Goal: Transaction & Acquisition: Obtain resource

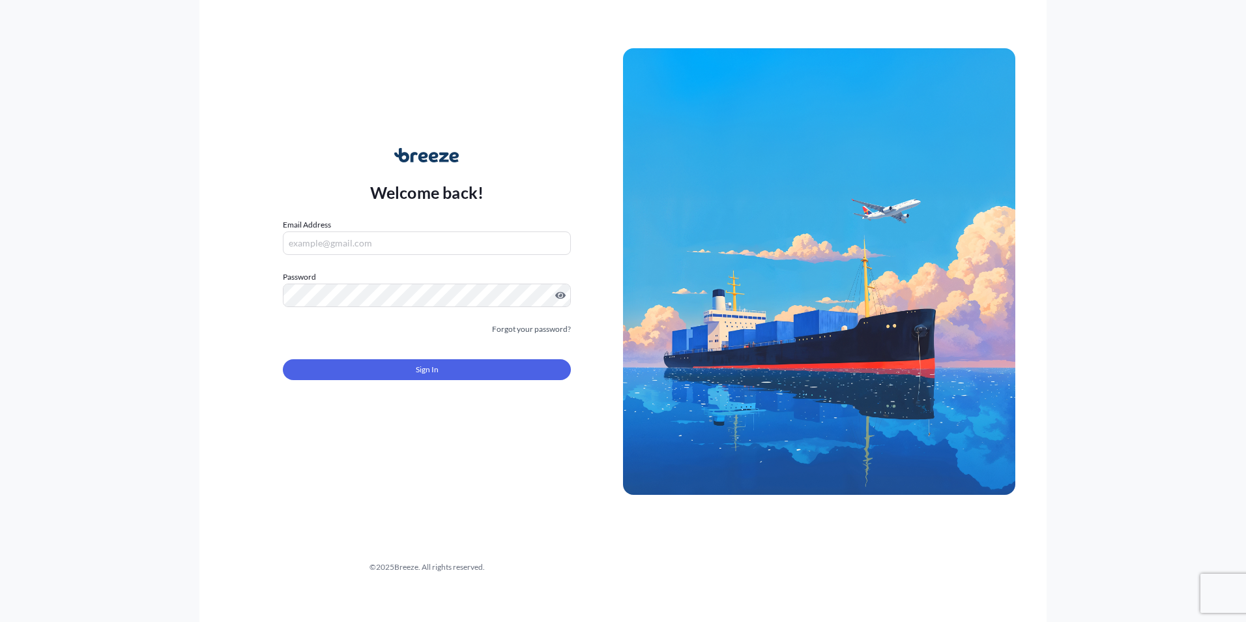
type input "[EMAIL_ADDRESS][DOMAIN_NAME]"
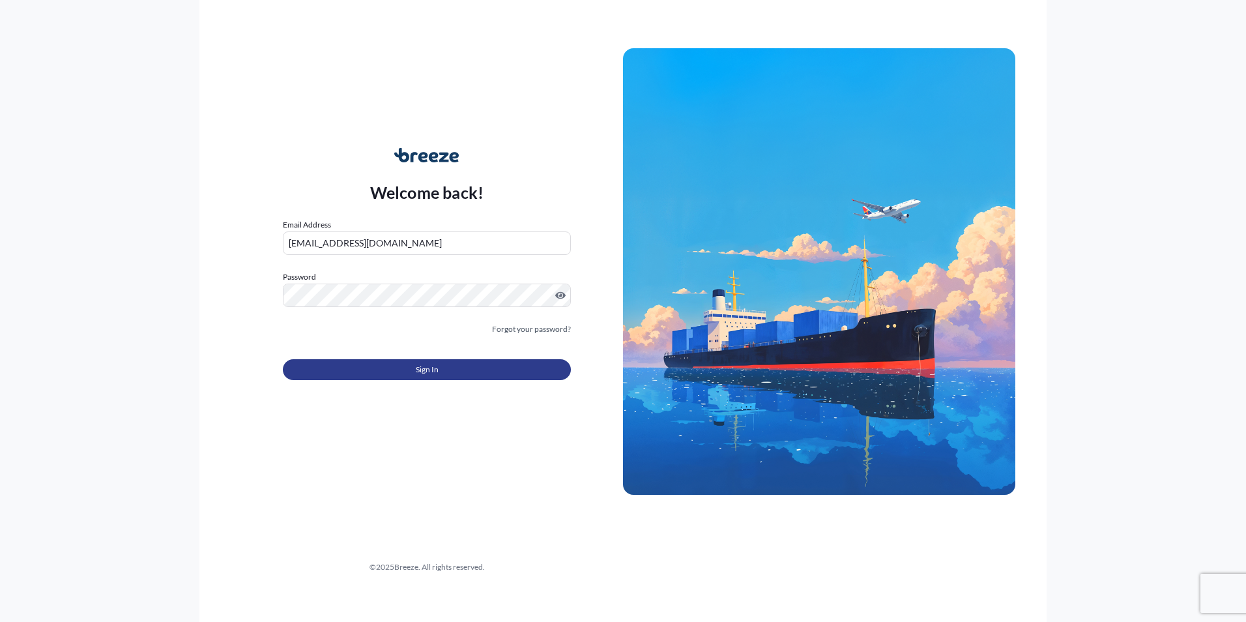
click at [463, 372] on button "Sign In" at bounding box center [427, 369] width 288 height 21
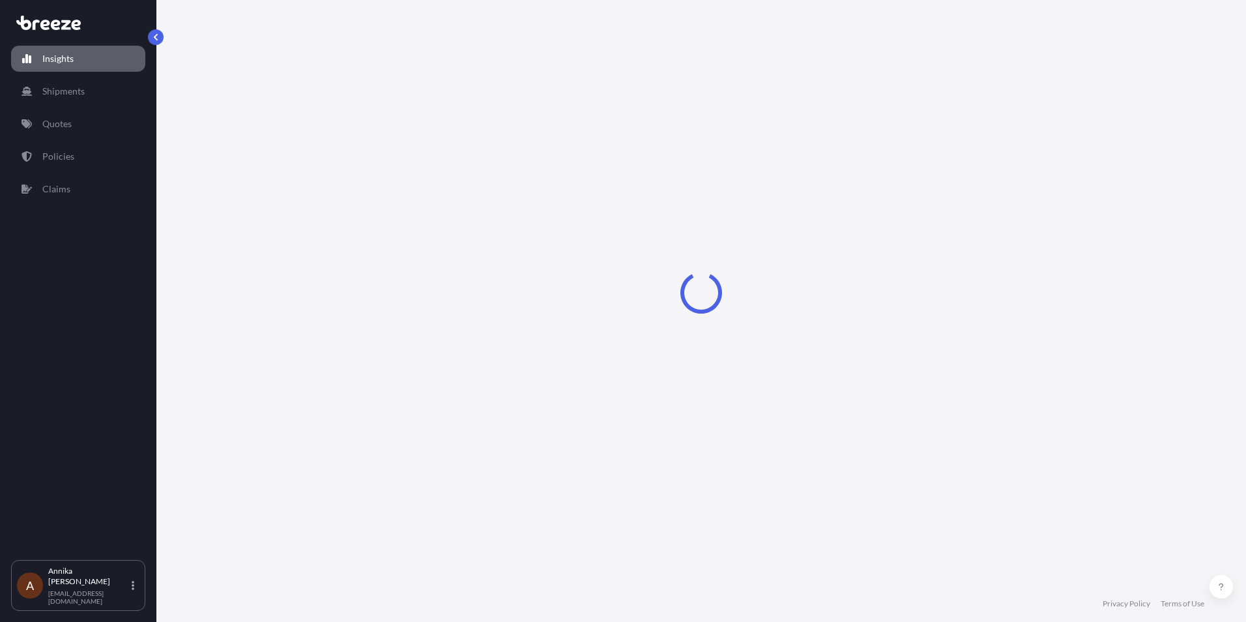
select select "2025"
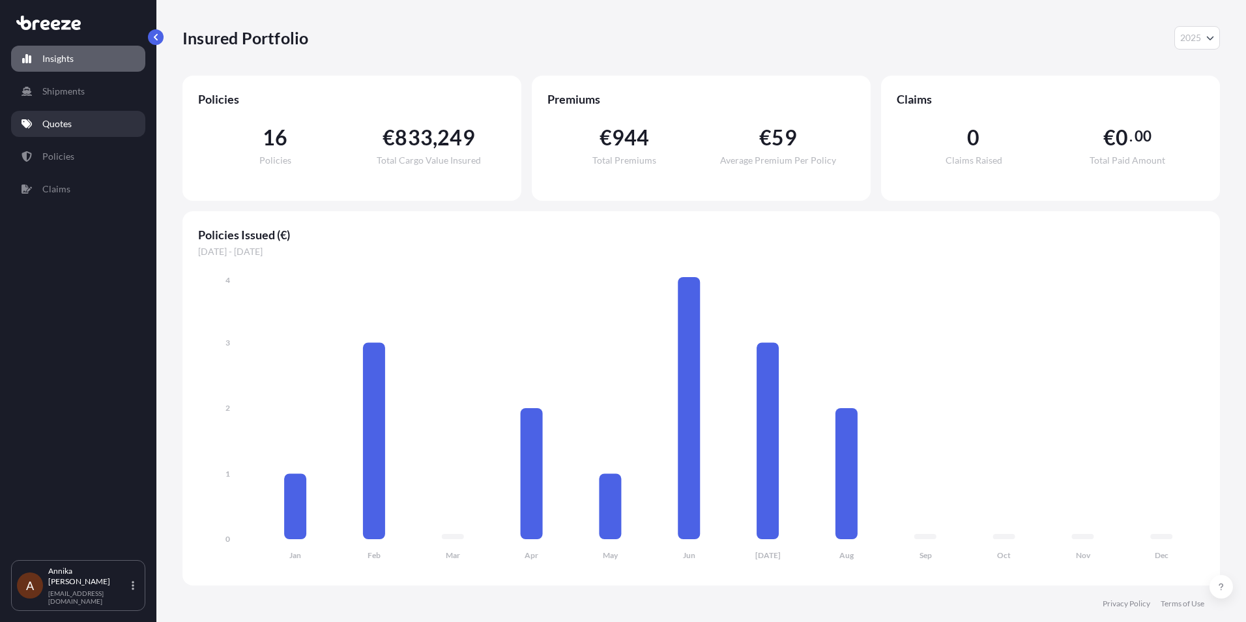
click at [57, 128] on p "Quotes" at bounding box center [56, 123] width 29 height 13
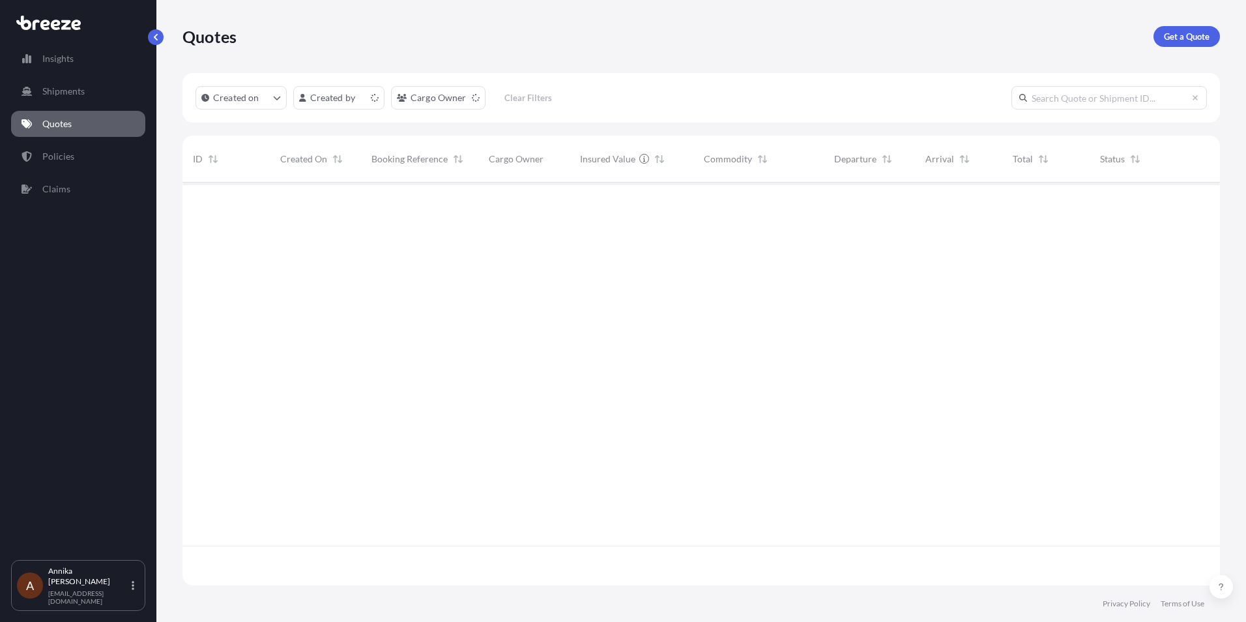
scroll to position [400, 1028]
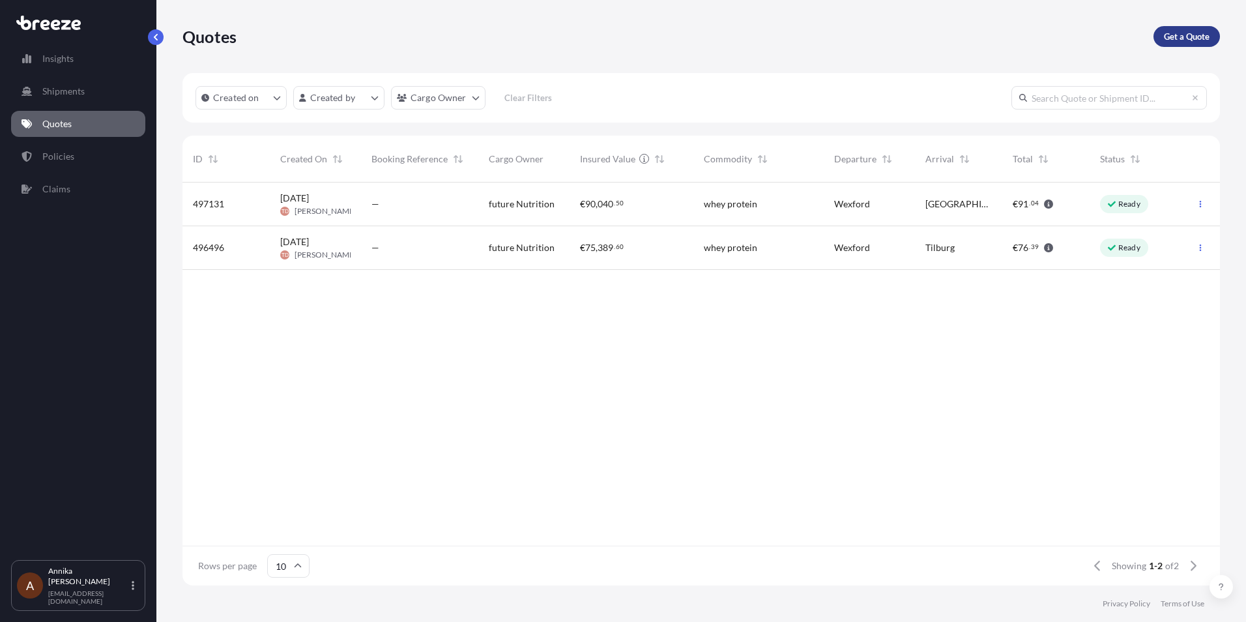
click at [1173, 32] on p "Get a Quote" at bounding box center [1187, 36] width 46 height 13
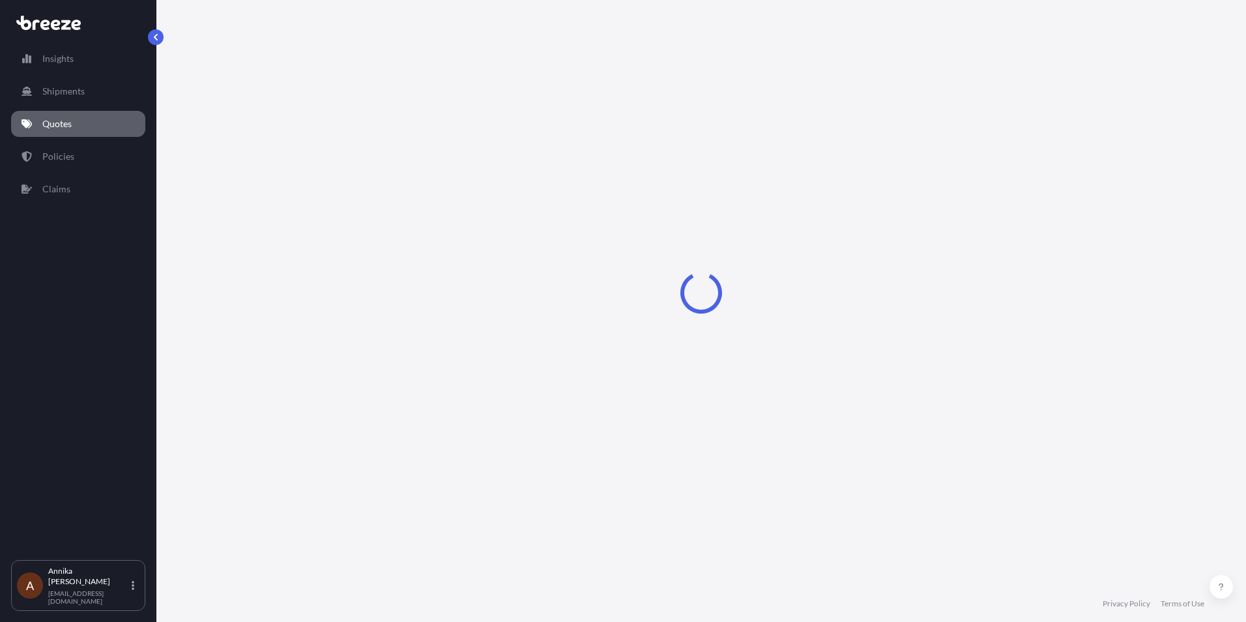
select select "Sea"
select select "1"
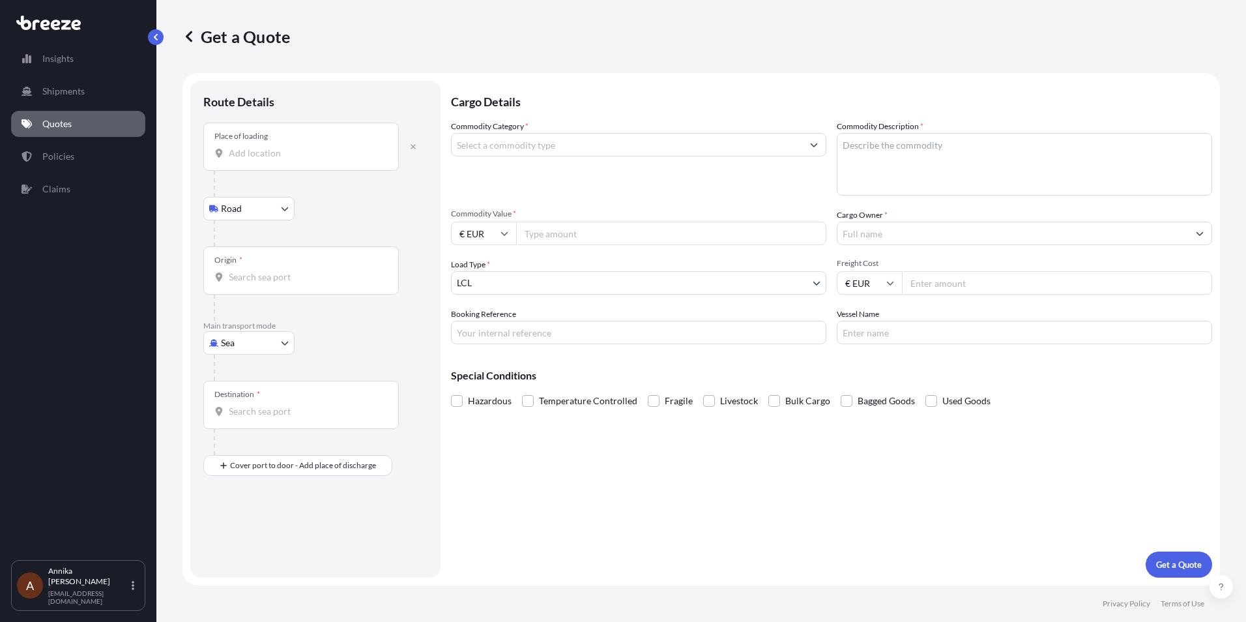
click at [360, 157] on input "Place of loading" at bounding box center [306, 153] width 154 height 13
paste input "[GEOGRAPHIC_DATA]"
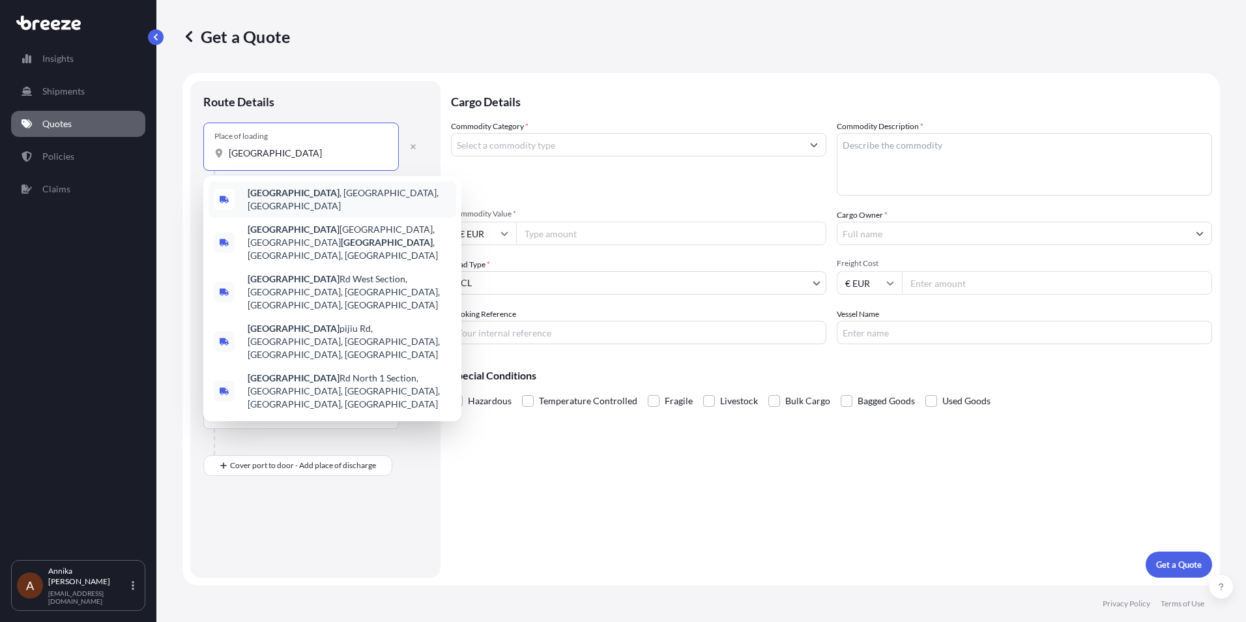
click at [326, 198] on span "[GEOGRAPHIC_DATA] , [GEOGRAPHIC_DATA], [GEOGRAPHIC_DATA]" at bounding box center [349, 199] width 203 height 26
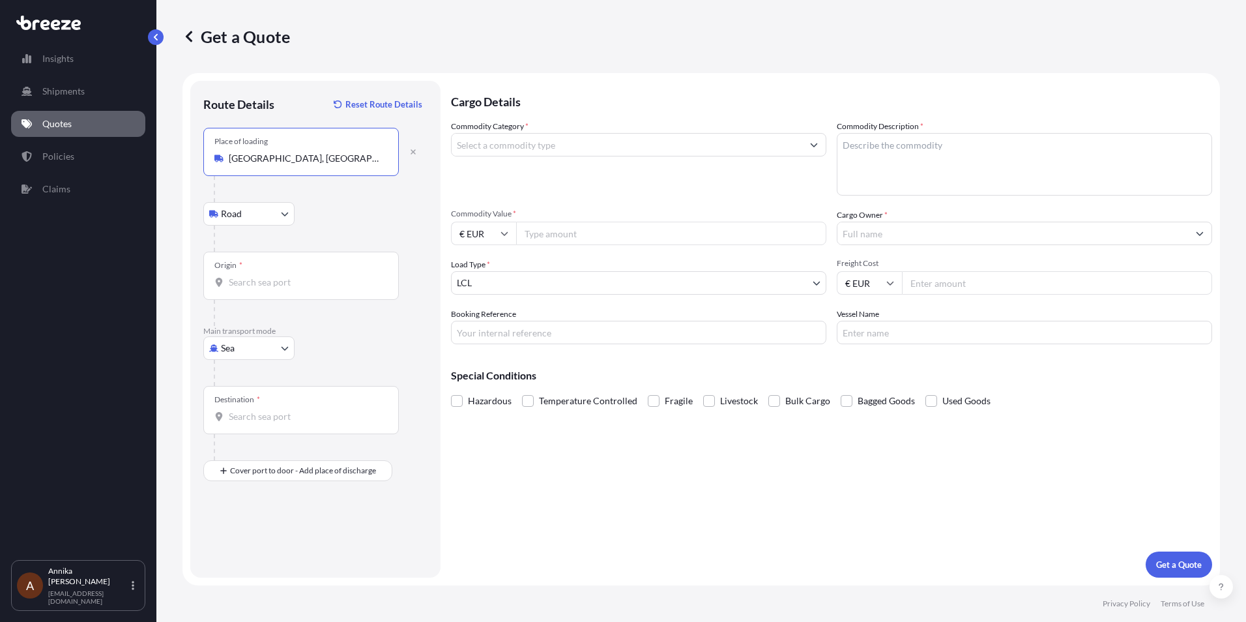
type input "[GEOGRAPHIC_DATA], [GEOGRAPHIC_DATA], [GEOGRAPHIC_DATA]"
click at [286, 262] on div "Origin *" at bounding box center [301, 276] width 196 height 48
click at [286, 276] on input "Origin *" at bounding box center [306, 282] width 154 height 13
click at [228, 282] on div at bounding box center [300, 282] width 173 height 13
click at [229, 282] on input "Origin * Please select an origin" at bounding box center [306, 282] width 154 height 13
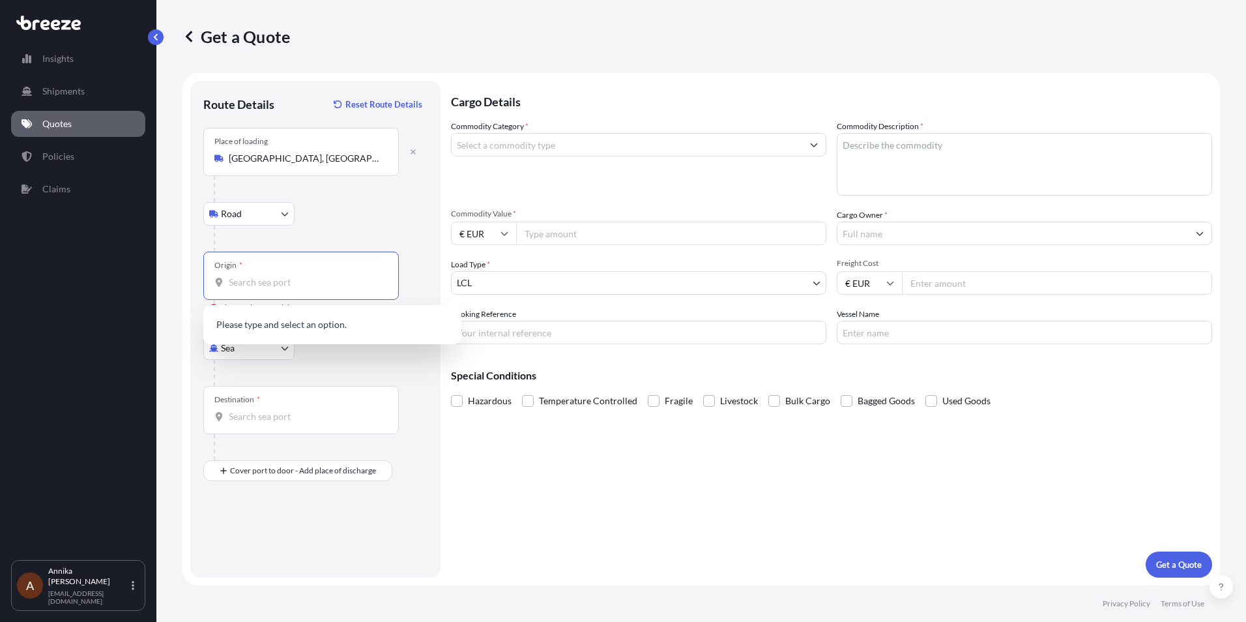
paste input "221005"
type input "221005"
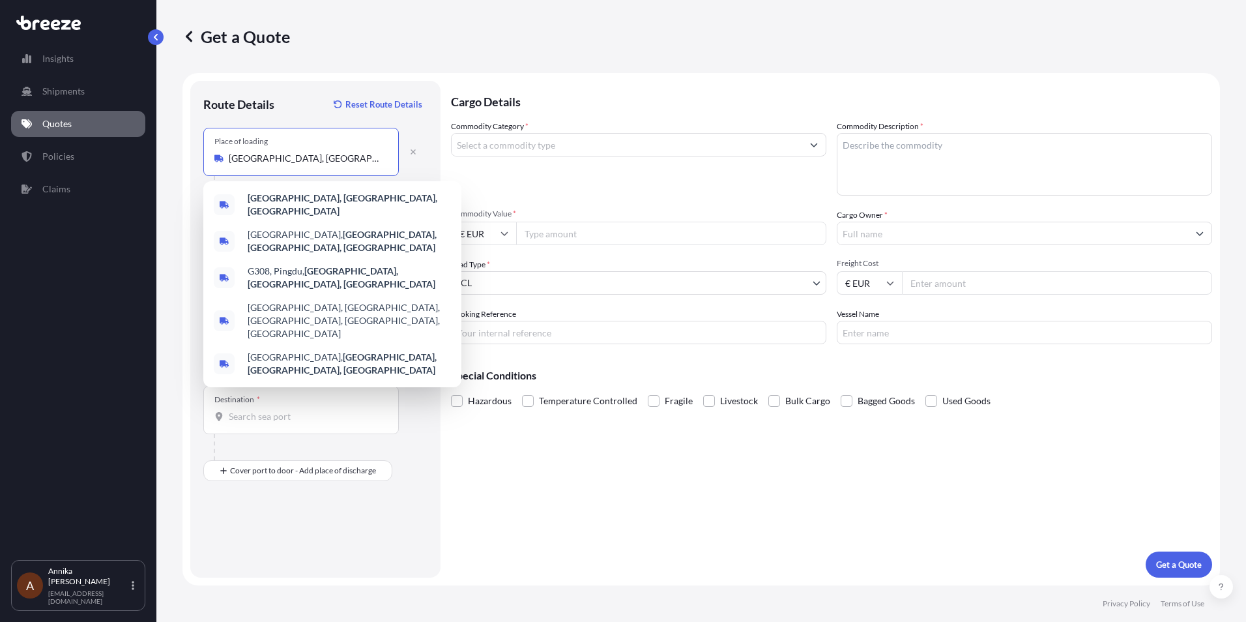
drag, startPoint x: 350, startPoint y: 163, endPoint x: 192, endPoint y: 164, distance: 157.8
click at [192, 164] on div "Route Details Reset Route Details Place of loading [GEOGRAPHIC_DATA] Rail Origi…" at bounding box center [315, 329] width 250 height 497
paste input "221005"
drag, startPoint x: 352, startPoint y: 164, endPoint x: 222, endPoint y: 158, distance: 129.9
click at [222, 158] on div "[GEOGRAPHIC_DATA], [GEOGRAPHIC_DATA], [GEOGRAPHIC_DATA]" at bounding box center [300, 158] width 173 height 13
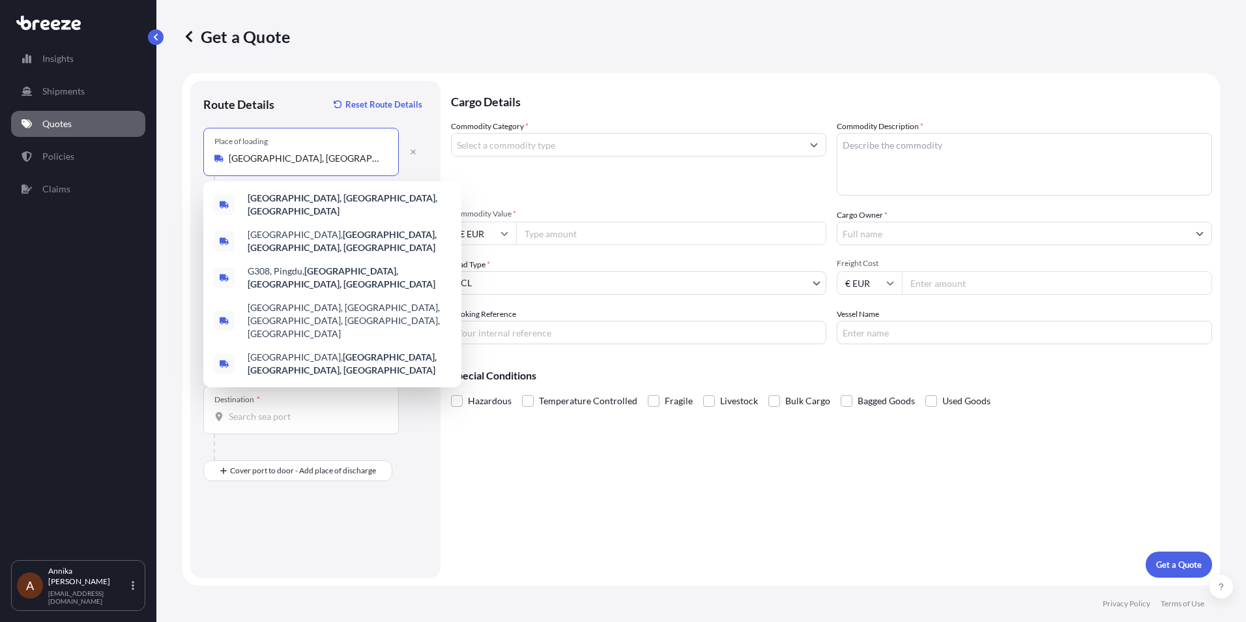
paste input "B7, [GEOGRAPHIC_DATA] [GEOGRAPHIC_DATA] [GEOGRAPHIC_DATA] [GEOGRAPHIC_DATA] Pos…"
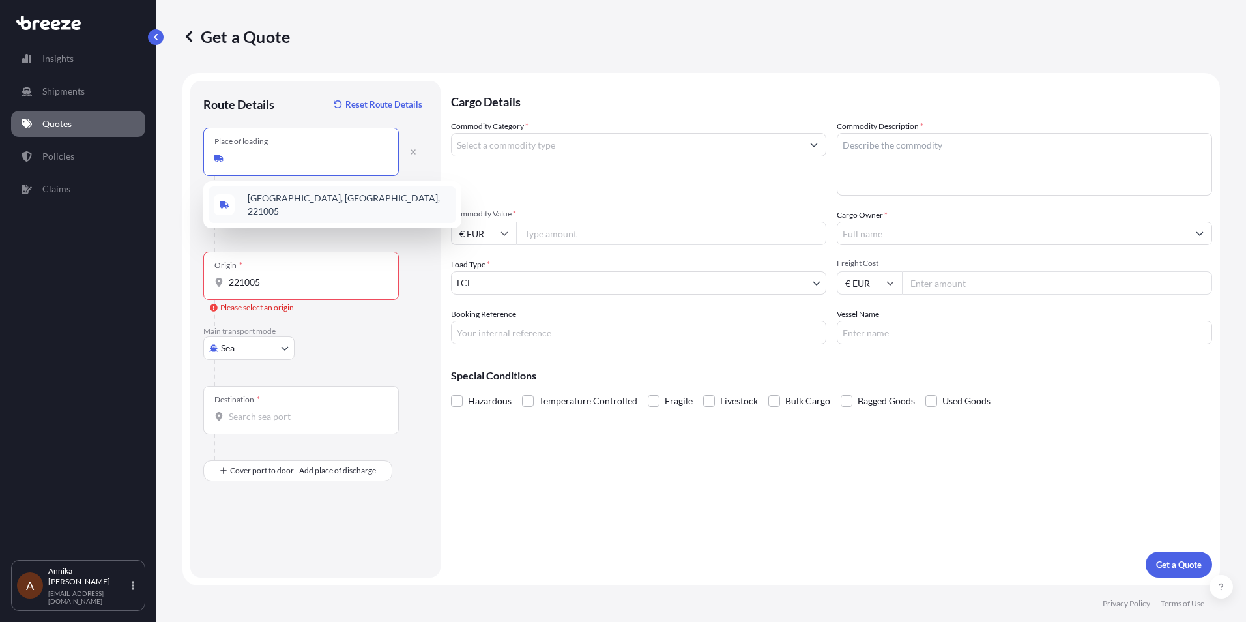
click at [313, 199] on span "[GEOGRAPHIC_DATA], [GEOGRAPHIC_DATA], 221005" at bounding box center [349, 205] width 203 height 26
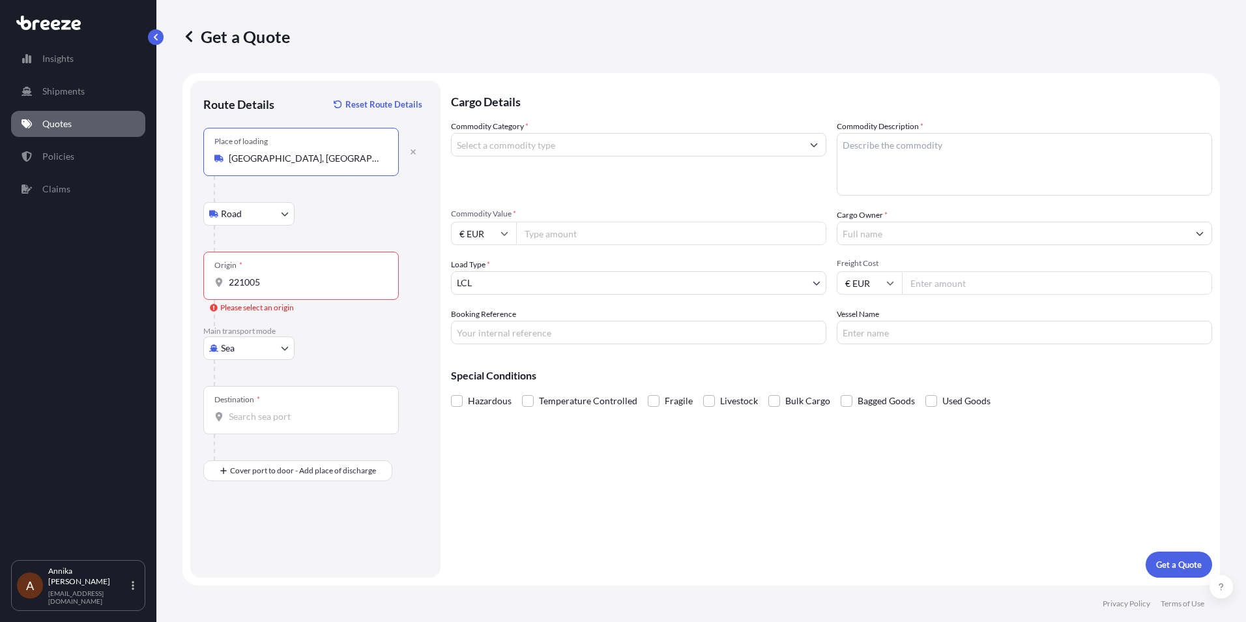
type input "[GEOGRAPHIC_DATA], [GEOGRAPHIC_DATA], 221005"
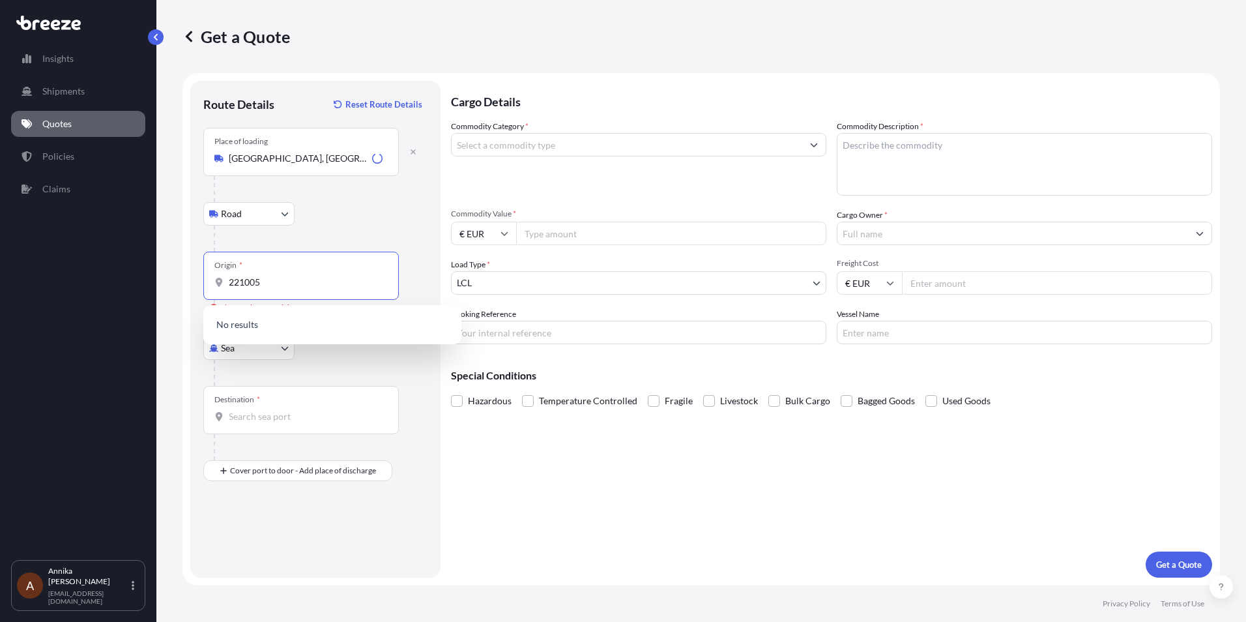
drag, startPoint x: 286, startPoint y: 287, endPoint x: 162, endPoint y: 272, distance: 124.2
click at [162, 272] on div "Get a Quote Route Details Reset Route Details Place of loading [GEOGRAPHIC_DATA…" at bounding box center [701, 292] width 1090 height 585
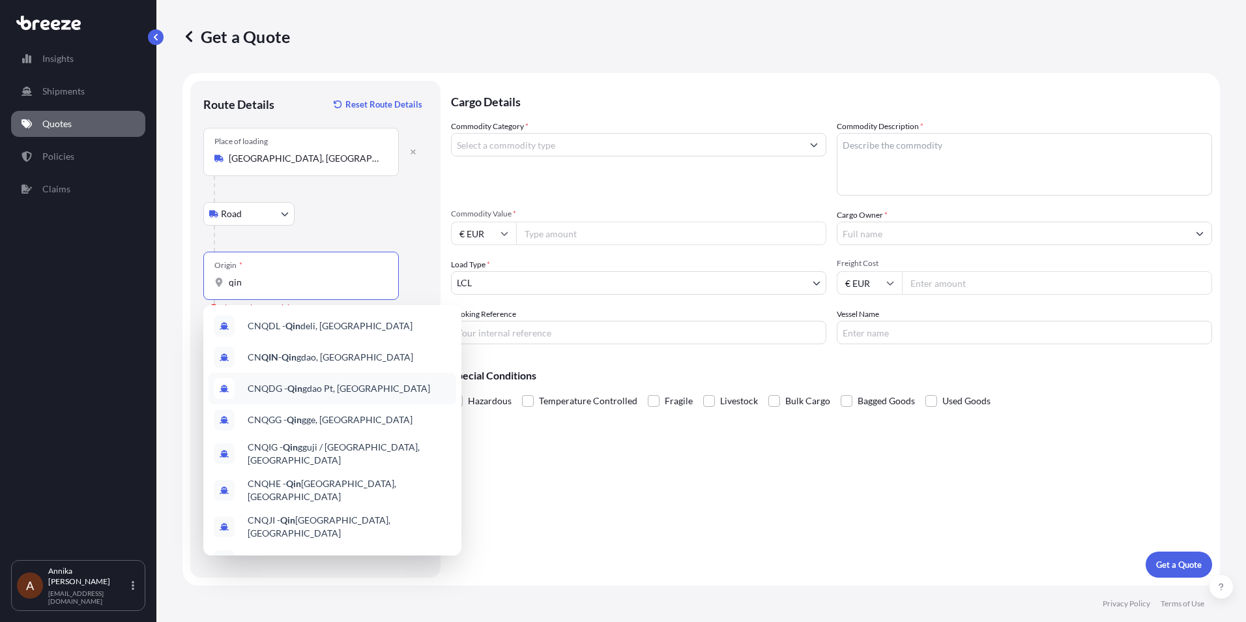
click at [316, 383] on span "CNQDG - Qin gdao Pt, [GEOGRAPHIC_DATA]" at bounding box center [339, 388] width 183 height 13
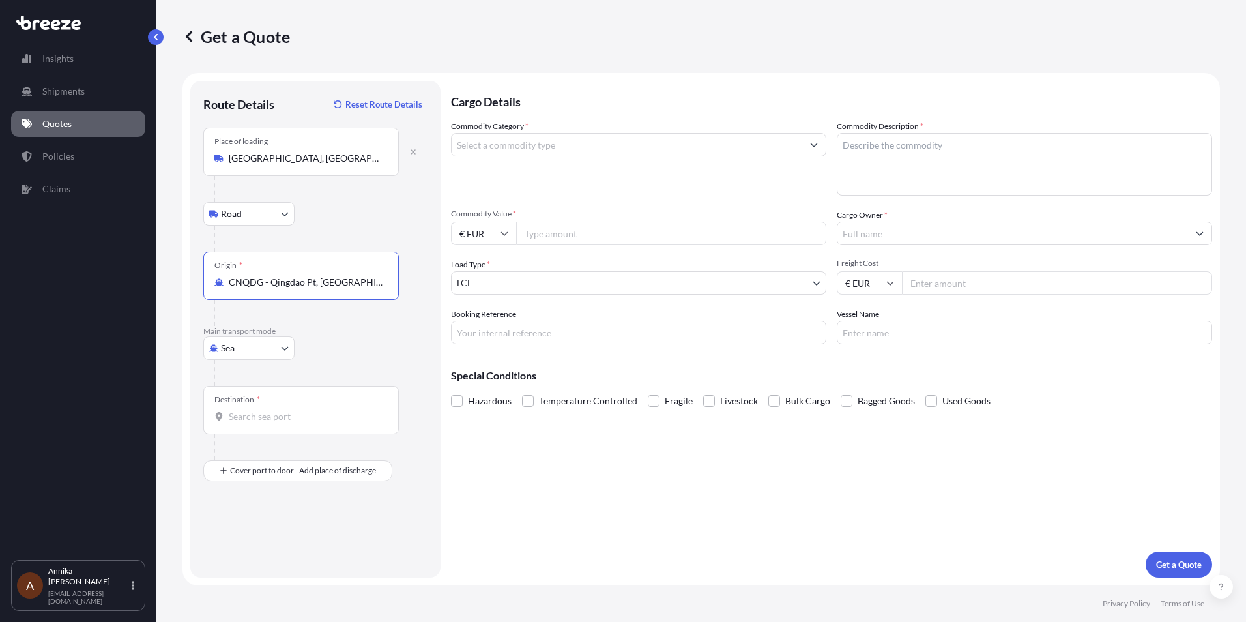
type input "CNQDG - Qingdao Pt, [GEOGRAPHIC_DATA]"
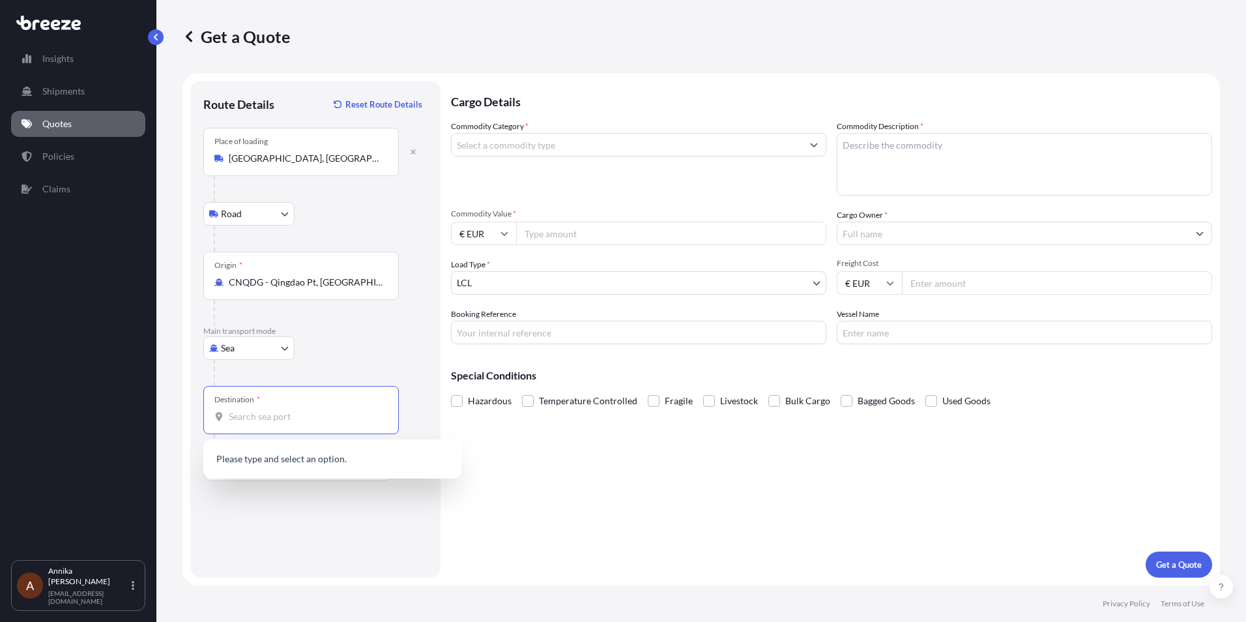
drag, startPoint x: 294, startPoint y: 417, endPoint x: 797, endPoint y: 407, distance: 503.3
click at [294, 418] on input "Destination *" at bounding box center [306, 416] width 154 height 13
click at [266, 425] on div "Destination *" at bounding box center [301, 410] width 196 height 48
click at [266, 423] on input "Destination * Please select a destination" at bounding box center [306, 416] width 154 height 13
paste input "A92 X0V1"
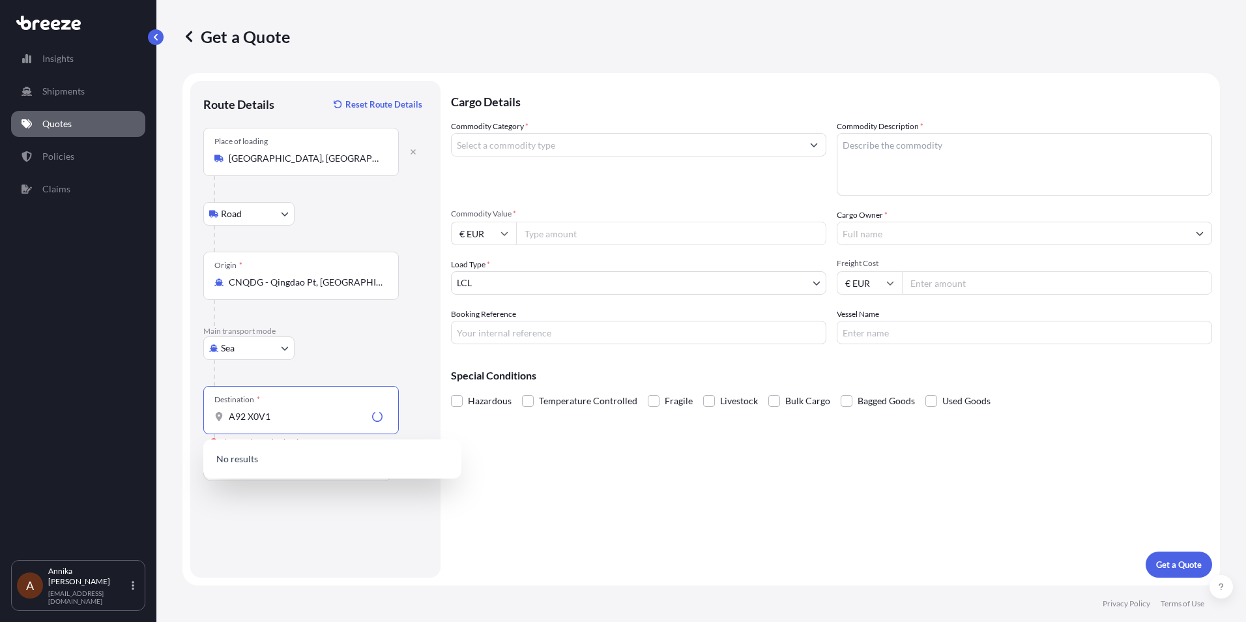
type input "A92 X0V1"
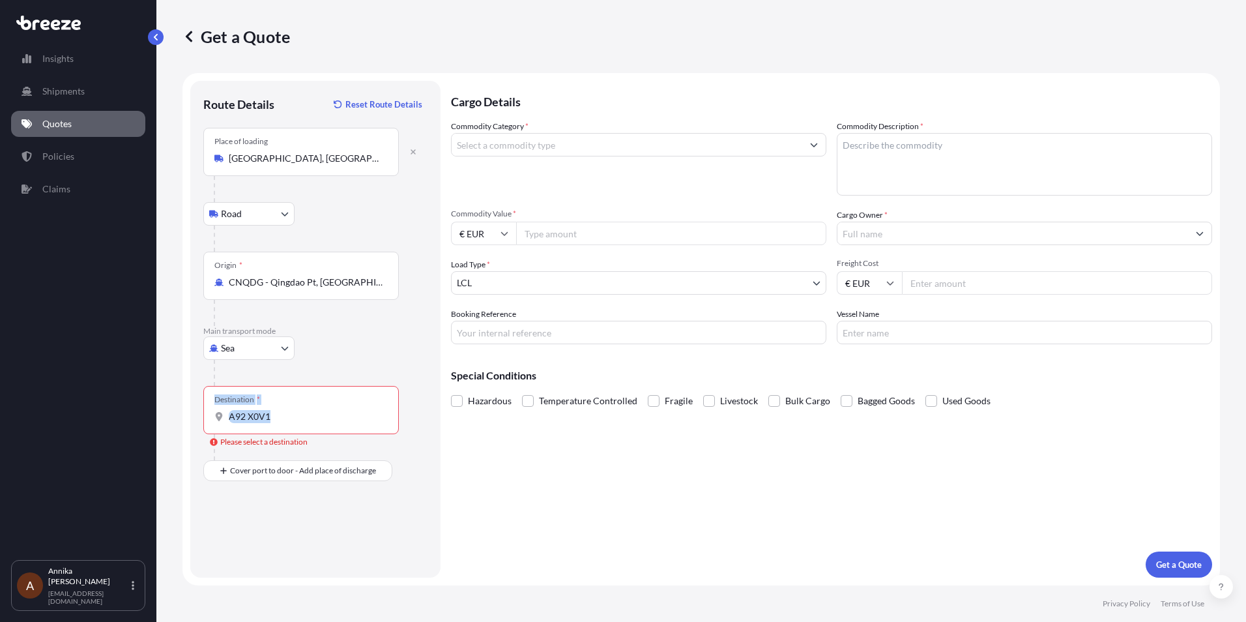
drag, startPoint x: 294, startPoint y: 424, endPoint x: 181, endPoint y: 417, distance: 113.0
click at [181, 417] on div "Get a Quote Route Details Reset Route Details Place of loading [GEOGRAPHIC_DATA…" at bounding box center [701, 292] width 1090 height 585
drag, startPoint x: 181, startPoint y: 417, endPoint x: 311, endPoint y: 422, distance: 129.8
click at [335, 429] on div "Destination * A92 X0V1" at bounding box center [301, 410] width 196 height 48
click at [335, 423] on input "A92 X0V1" at bounding box center [306, 416] width 154 height 13
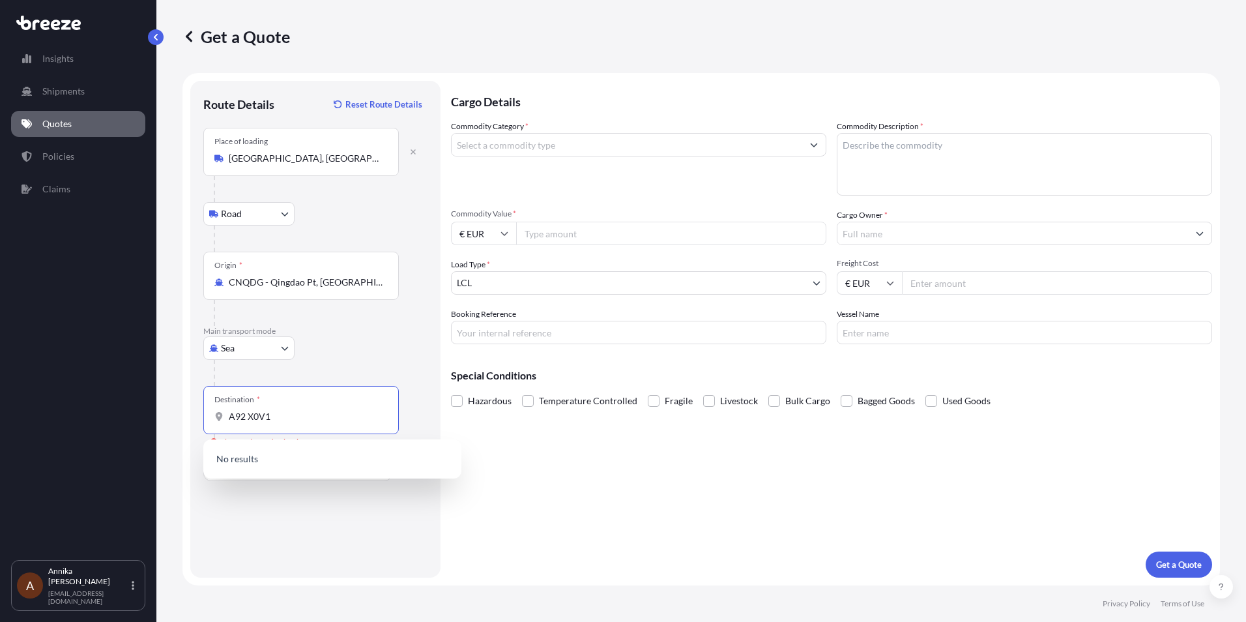
drag, startPoint x: 280, startPoint y: 419, endPoint x: 199, endPoint y: 417, distance: 81.5
click at [199, 417] on div "Route Details Reset Route Details Place of loading [GEOGRAPHIC_DATA] Rail Origi…" at bounding box center [315, 329] width 250 height 497
drag, startPoint x: 450, startPoint y: 548, endPoint x: 457, endPoint y: 548, distance: 7.2
click at [452, 548] on form "Route Details Reset Route Details Place of loading [GEOGRAPHIC_DATA] Road Road …" at bounding box center [702, 329] width 1038 height 512
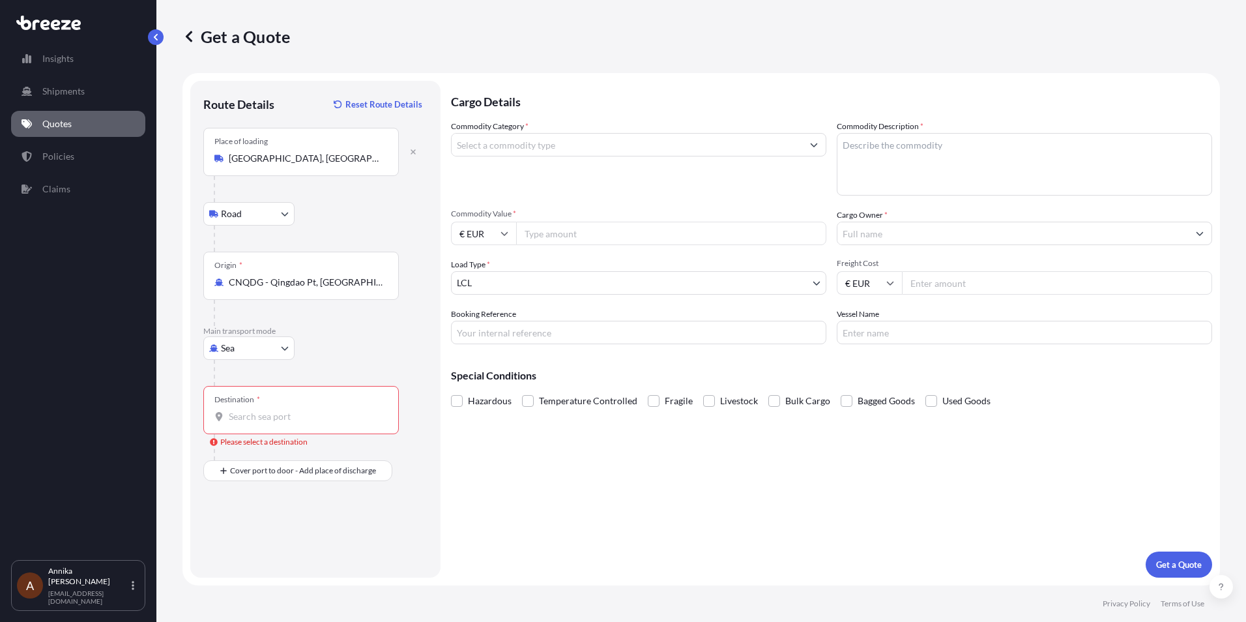
click at [293, 418] on input "Destination * Please select a destination" at bounding box center [306, 416] width 154 height 13
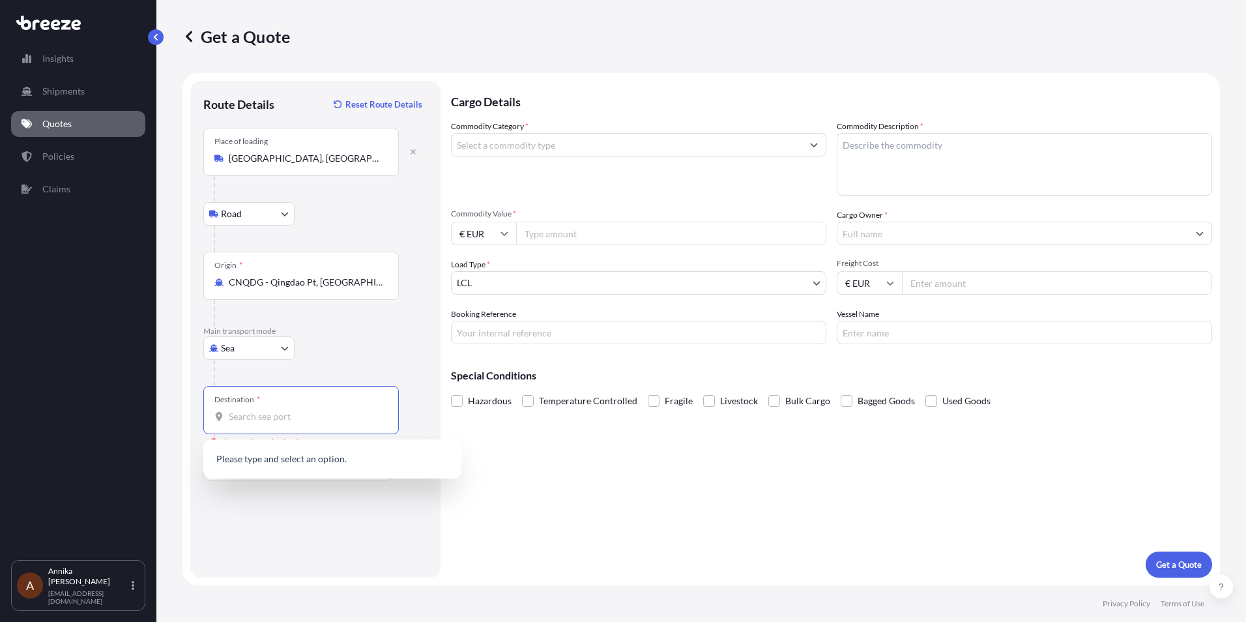
paste input "A92 X0V1"
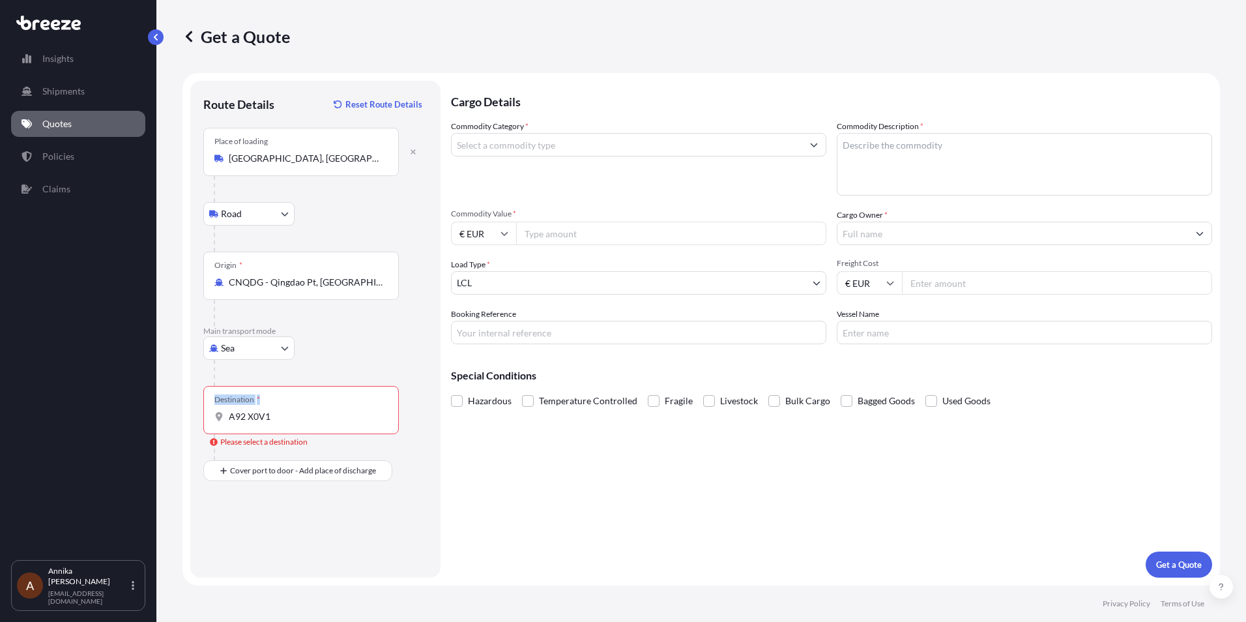
drag, startPoint x: 295, startPoint y: 424, endPoint x: 184, endPoint y: 416, distance: 110.5
click at [184, 416] on form "Route Details Reset Route Details Place of loading [GEOGRAPHIC_DATA] Road Road …" at bounding box center [702, 329] width 1038 height 512
drag, startPoint x: 184, startPoint y: 416, endPoint x: 295, endPoint y: 424, distance: 111.1
click at [295, 424] on div "Destination * A92 X0V1" at bounding box center [301, 410] width 196 height 48
click at [295, 423] on input "A92 X0V1" at bounding box center [306, 416] width 154 height 13
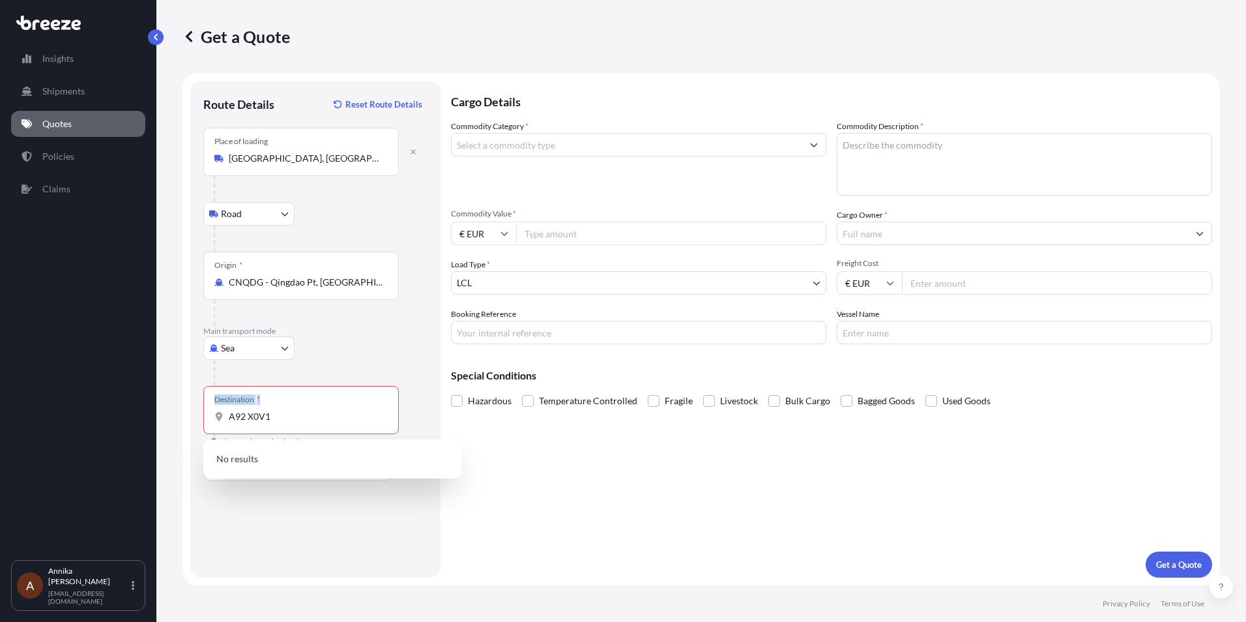
drag, startPoint x: 302, startPoint y: 424, endPoint x: 196, endPoint y: 423, distance: 105.6
click at [196, 423] on div "Route Details Reset Route Details Place of loading [GEOGRAPHIC_DATA] Rail Origi…" at bounding box center [315, 329] width 250 height 497
drag, startPoint x: 286, startPoint y: 420, endPoint x: 228, endPoint y: 410, distance: 58.2
click at [228, 410] on div "A92 X0V1" at bounding box center [300, 416] width 173 height 13
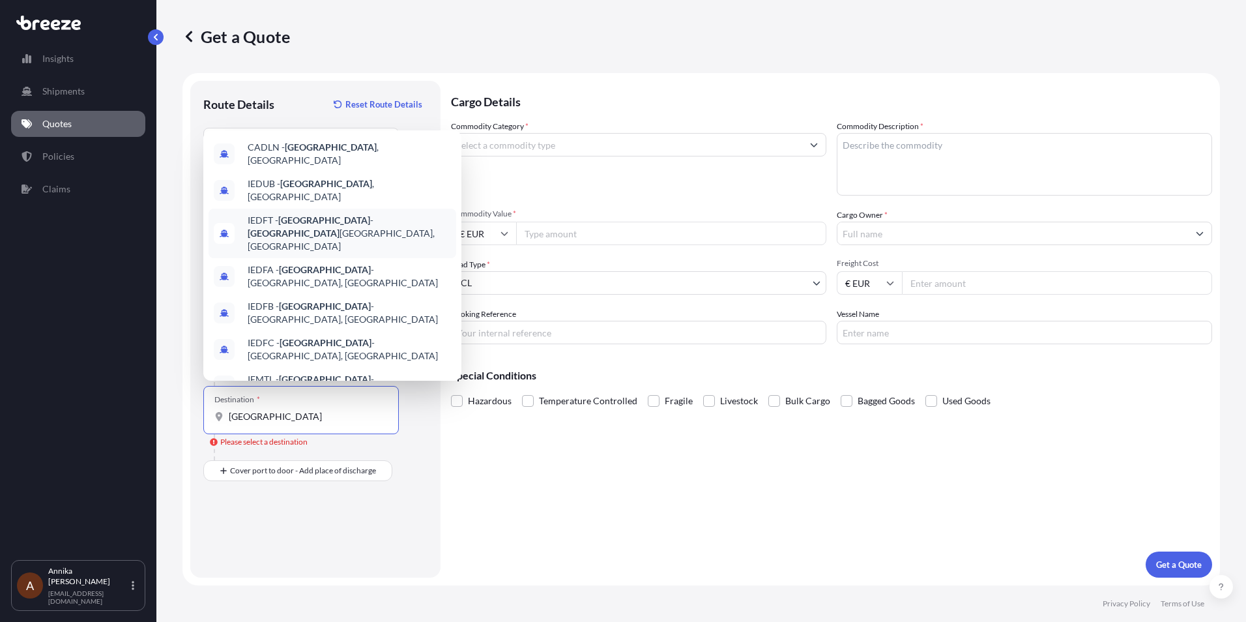
scroll to position [16, 0]
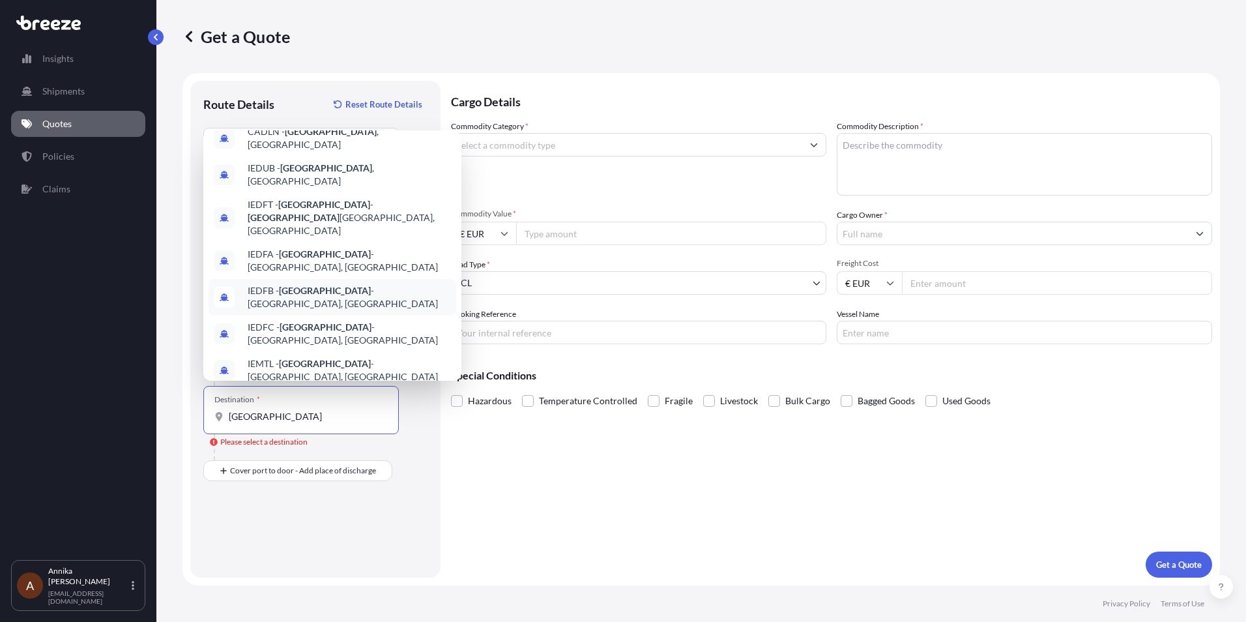
click at [283, 420] on input "[GEOGRAPHIC_DATA]" at bounding box center [306, 416] width 154 height 13
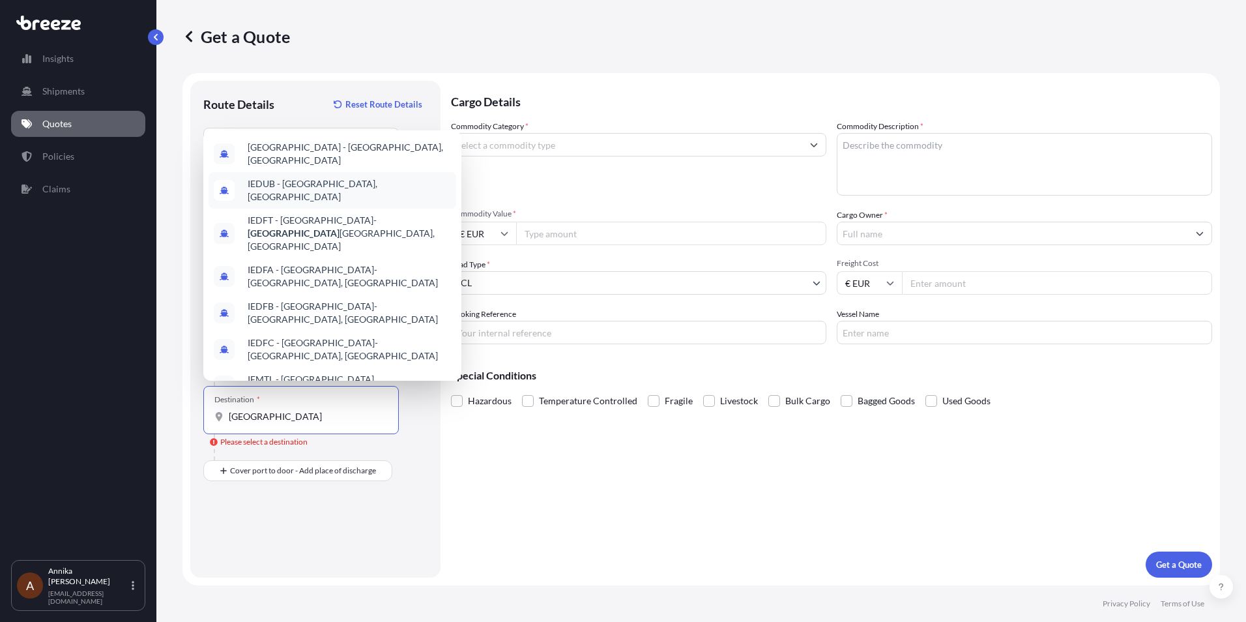
click at [307, 184] on span "IEDUB - [GEOGRAPHIC_DATA], [GEOGRAPHIC_DATA]" at bounding box center [349, 190] width 203 height 26
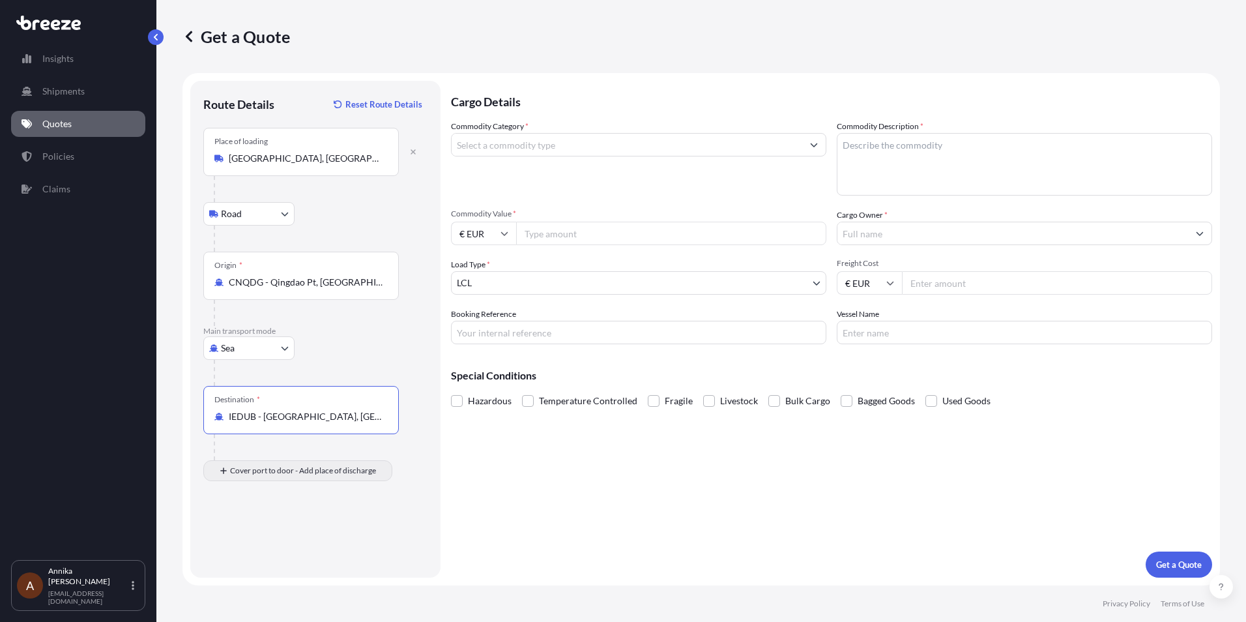
type input "IEDUB - [GEOGRAPHIC_DATA], [GEOGRAPHIC_DATA]"
click at [257, 536] on input "Place of Discharge" at bounding box center [306, 540] width 154 height 13
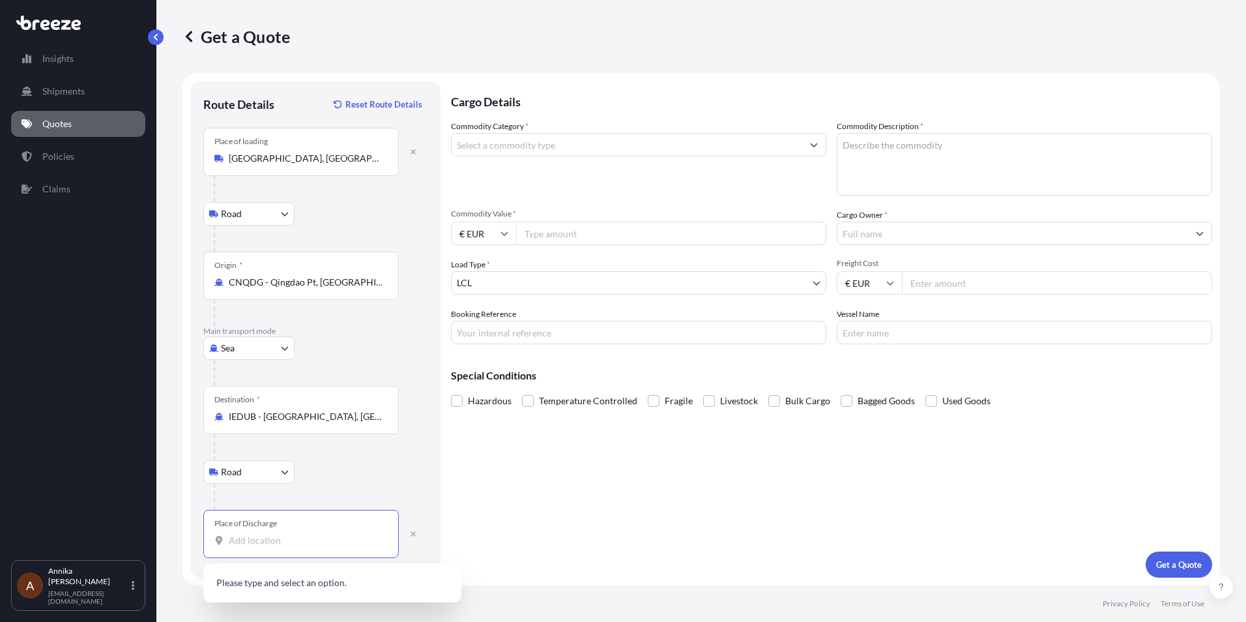
paste input "A92 X0V1"
click at [343, 589] on span "Cappocksgreen, [GEOGRAPHIC_DATA], [GEOGRAPHIC_DATA] , [GEOGRAPHIC_DATA]" at bounding box center [349, 587] width 203 height 26
type input "Cappocksgreen, [GEOGRAPHIC_DATA], [GEOGRAPHIC_DATA], [GEOGRAPHIC_DATA]"
drag, startPoint x: 58, startPoint y: 282, endPoint x: 387, endPoint y: 185, distance: 342.4
click at [58, 282] on div "Insights Shipments Quotes Policies Claims" at bounding box center [78, 297] width 134 height 526
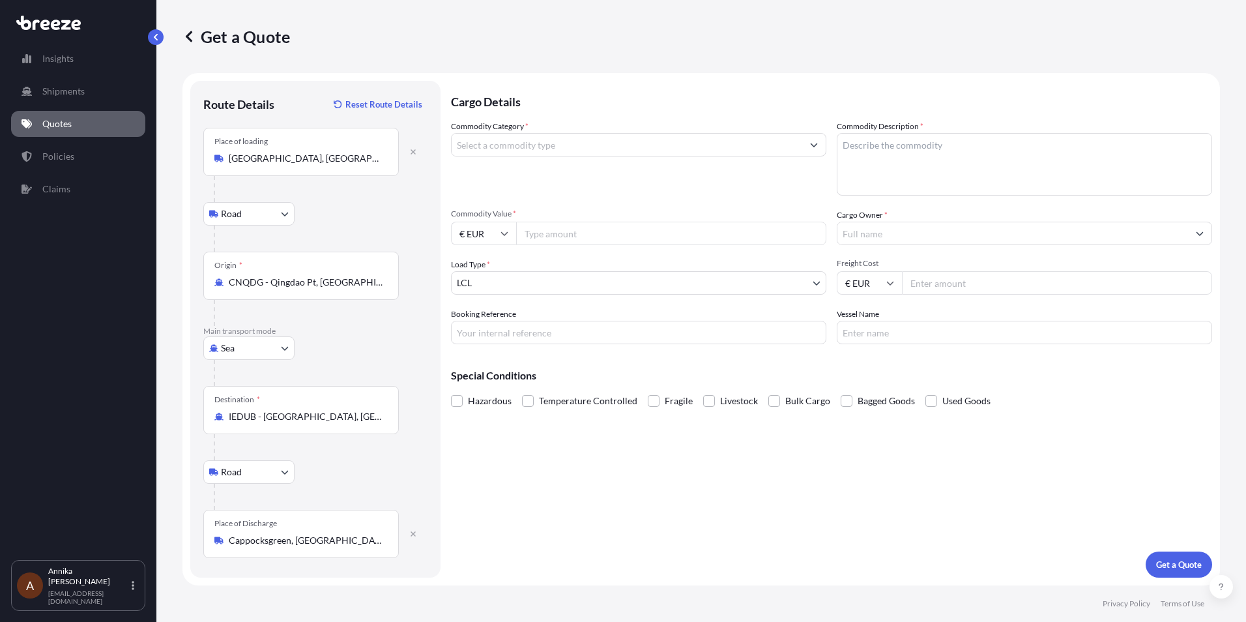
click at [570, 151] on input "Commodity Category *" at bounding box center [627, 144] width 351 height 23
drag, startPoint x: 647, startPoint y: 151, endPoint x: 674, endPoint y: 141, distance: 29.3
click at [647, 151] on input "Commodity Category *" at bounding box center [627, 144] width 351 height 23
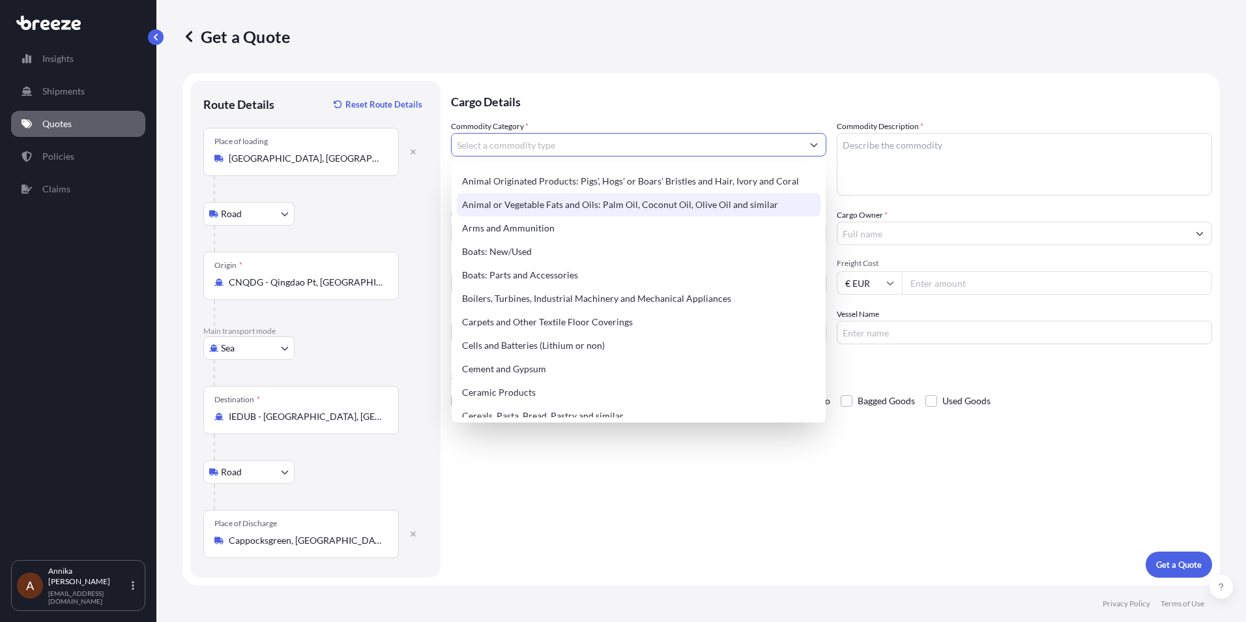
scroll to position [130, 0]
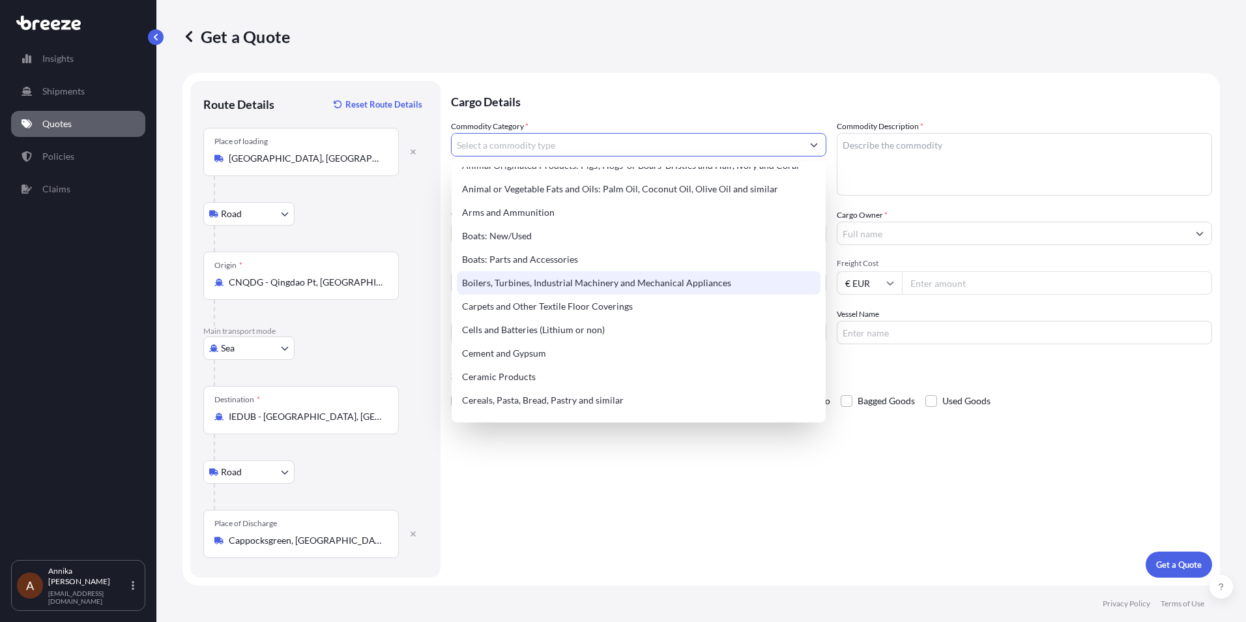
click at [677, 288] on div "Boilers, Turbines, Industrial Machinery and Mechanical Appliances" at bounding box center [639, 282] width 364 height 23
type input "Boilers, Turbines, Industrial Machinery and Mechanical Appliances"
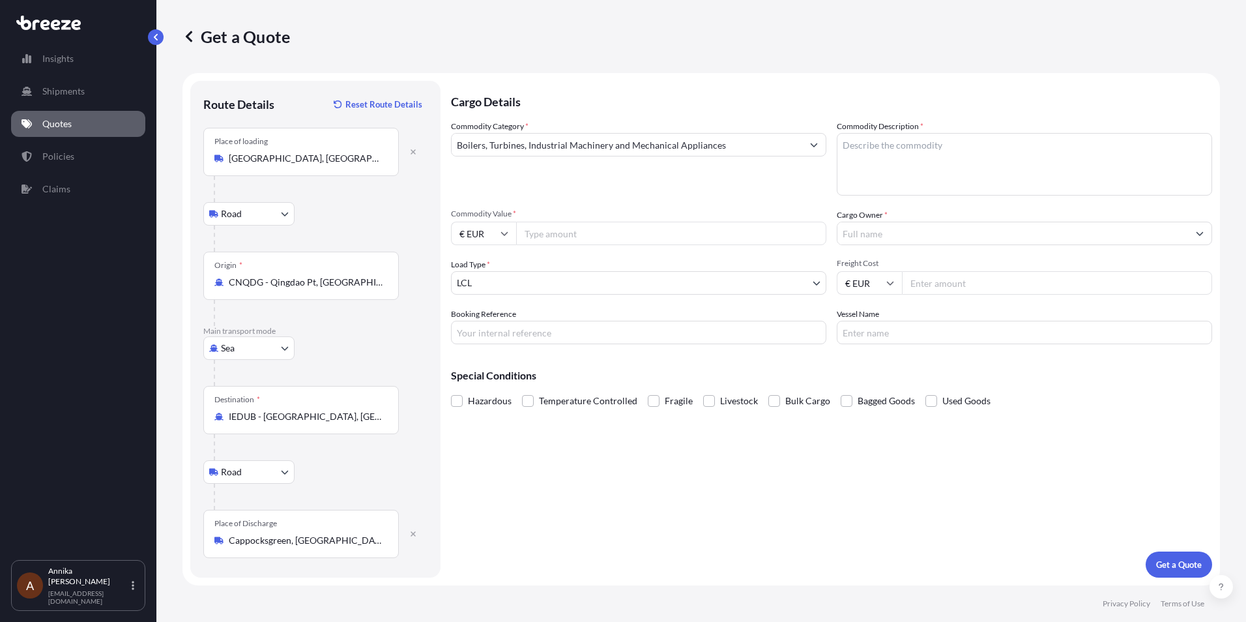
click at [939, 155] on textarea "Commodity Description *" at bounding box center [1024, 164] width 375 height 63
paste textarea "cast excavator equipment components."
type textarea "cast excavator equipment components."
click at [504, 233] on icon at bounding box center [505, 233] width 8 height 8
click at [484, 327] on div "$ USD" at bounding box center [483, 324] width 55 height 25
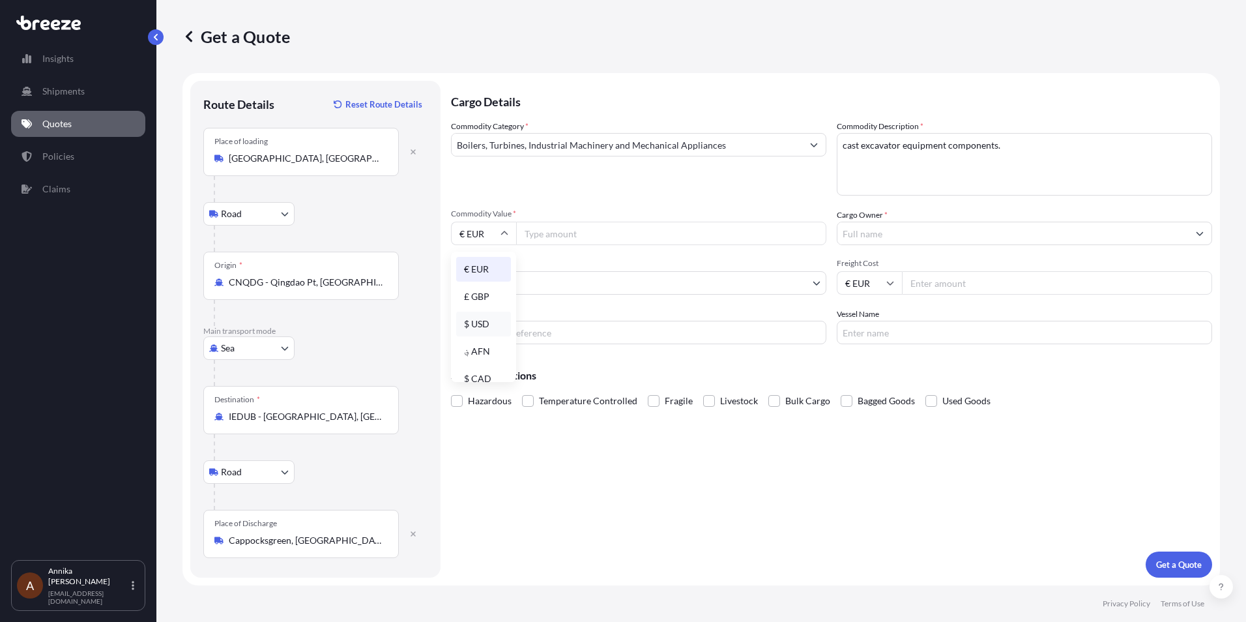
type input "$ USD"
click at [582, 239] on input "Commodity Value *" at bounding box center [671, 233] width 310 height 23
type input "57000"
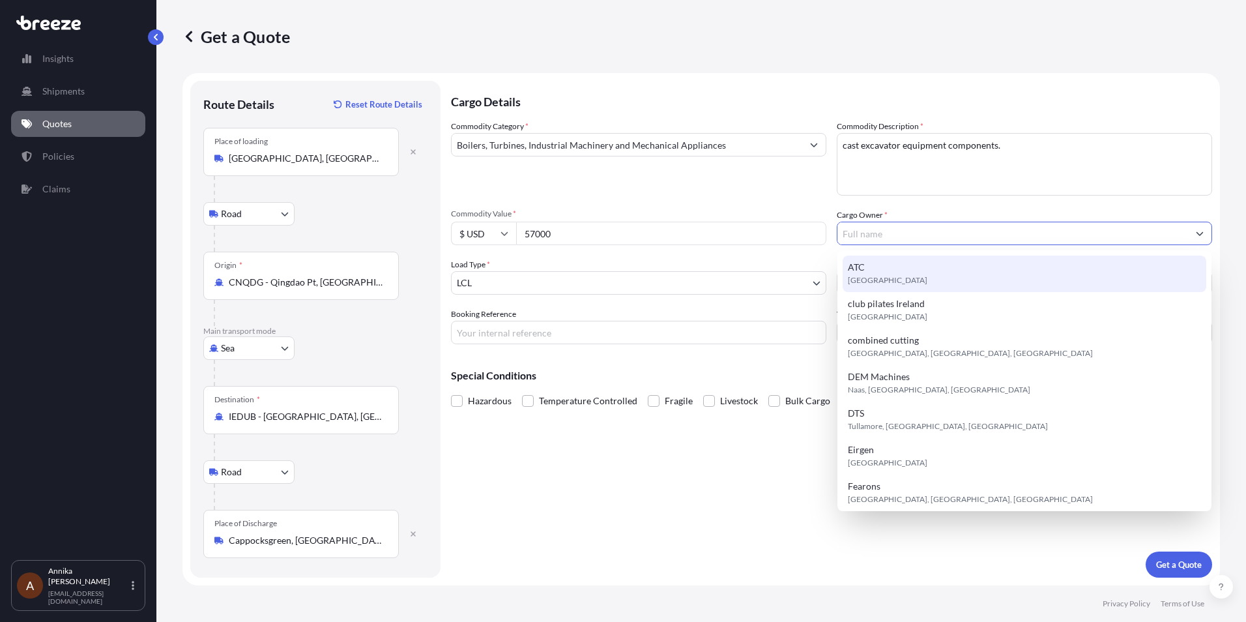
click at [886, 214] on span "*" at bounding box center [886, 215] width 3 height 10
click at [886, 222] on input "Cargo Owner *" at bounding box center [1013, 233] width 351 height 23
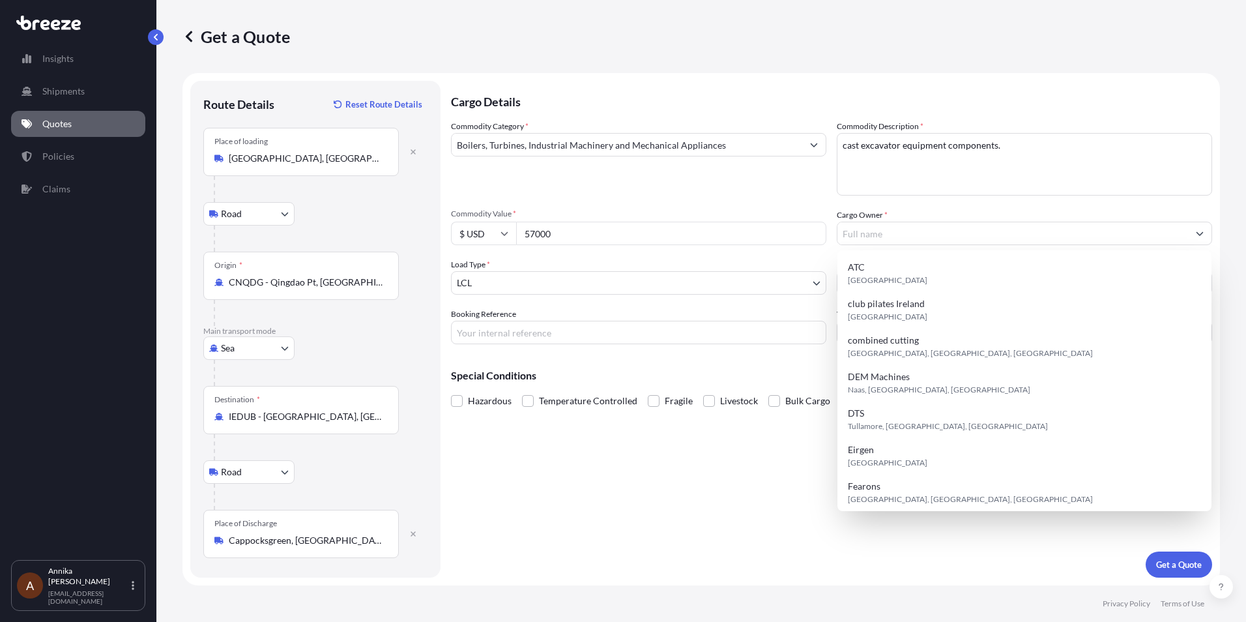
click at [886, 214] on span "*" at bounding box center [886, 215] width 3 height 10
click at [886, 222] on input "Cargo Owner *" at bounding box center [1013, 233] width 351 height 23
click at [792, 207] on div "Commodity Category * Boilers, Turbines, Industrial Machinery and Mechanical App…" at bounding box center [831, 232] width 761 height 224
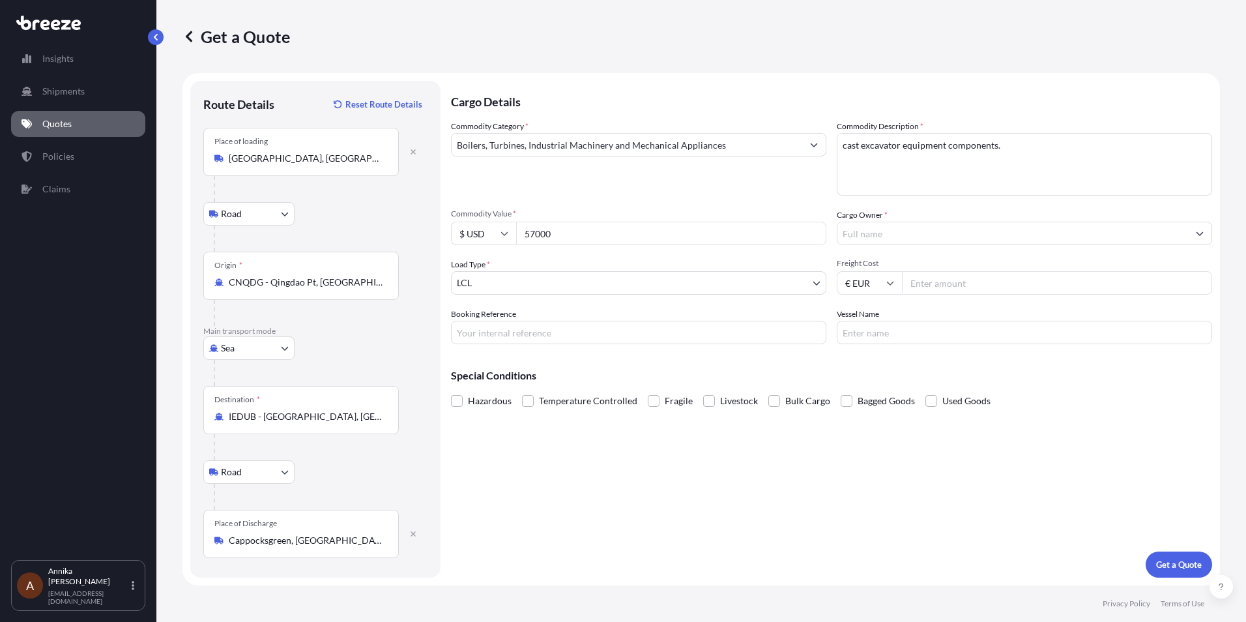
click at [926, 284] on input "Freight Cost" at bounding box center [1057, 282] width 310 height 23
paste input "2500"
type input "2500"
click at [892, 284] on icon at bounding box center [890, 284] width 7 height 4
click at [869, 372] on div "$ USD" at bounding box center [869, 373] width 55 height 25
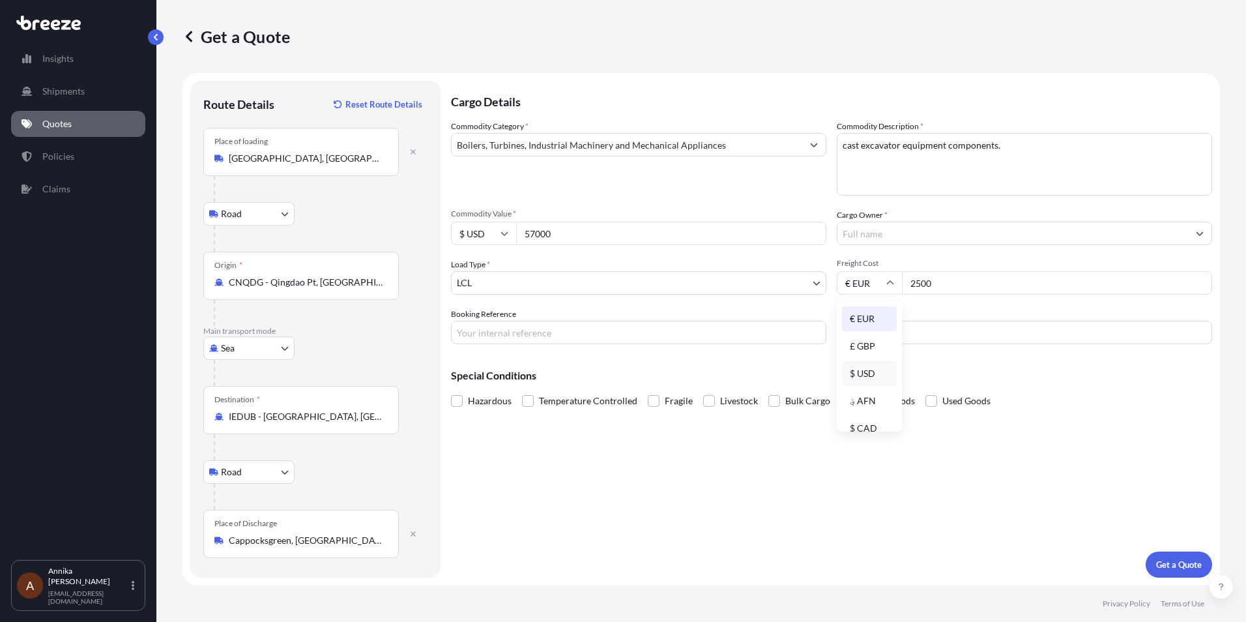
type input "$ USD"
drag, startPoint x: 973, startPoint y: 284, endPoint x: 881, endPoint y: 295, distance: 93.2
click at [881, 295] on div "Commodity Category * Boilers, Turbines, Industrial Machinery and Mechanical App…" at bounding box center [831, 232] width 761 height 224
type input "3520"
click at [918, 233] on input "Cargo Owner *" at bounding box center [1013, 233] width 351 height 23
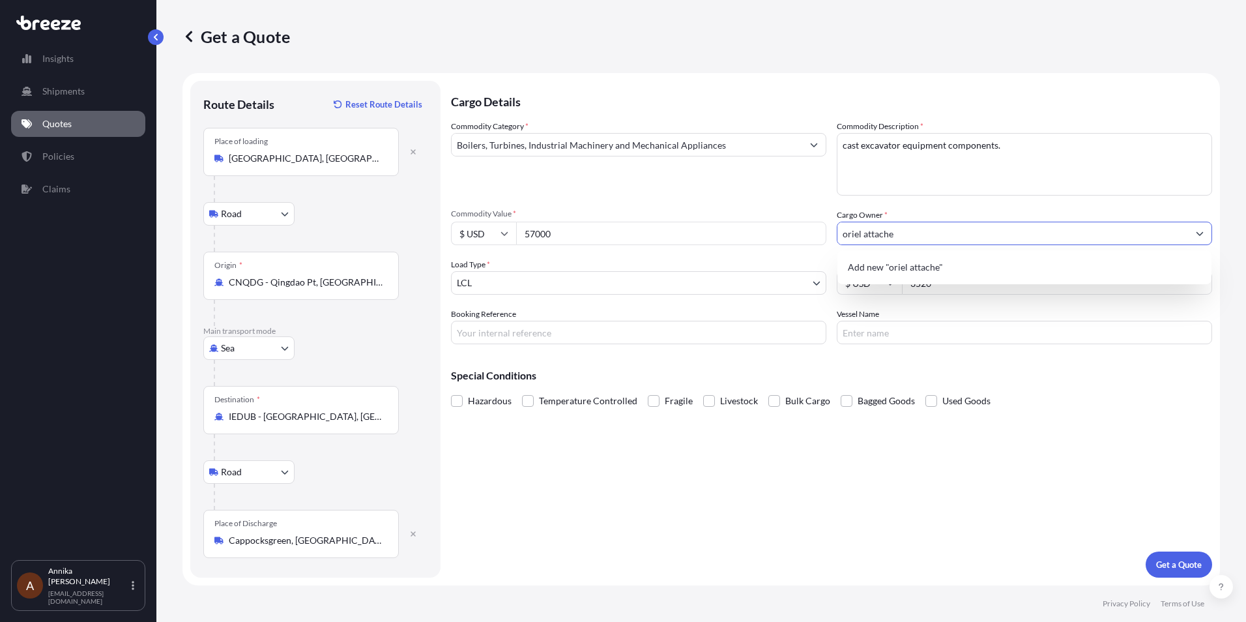
drag, startPoint x: 899, startPoint y: 231, endPoint x: 786, endPoint y: 233, distance: 112.8
click at [786, 233] on div "Commodity Category * Boilers, Turbines, Industrial Machinery and Mechanical App…" at bounding box center [831, 232] width 761 height 224
drag, startPoint x: 1166, startPoint y: 371, endPoint x: 1158, endPoint y: 372, distance: 7.2
click at [1166, 372] on p "Special Conditions" at bounding box center [831, 375] width 761 height 10
drag, startPoint x: 876, startPoint y: 235, endPoint x: 775, endPoint y: 234, distance: 101.0
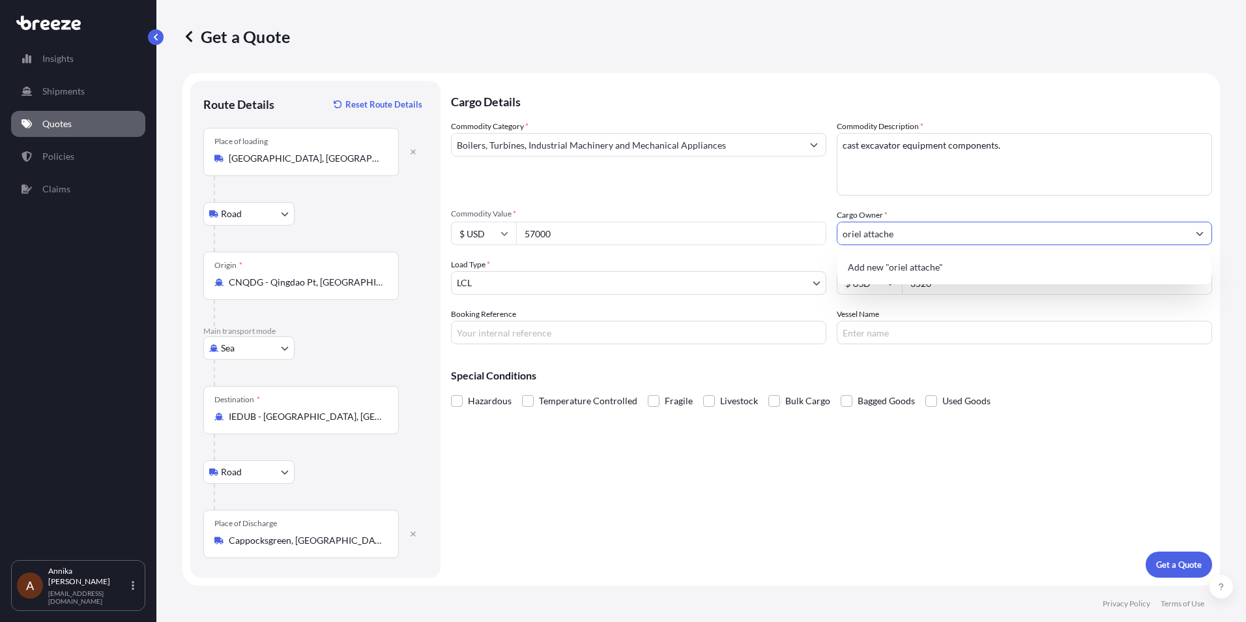
click at [775, 234] on div "Commodity Category * Boilers, Turbines, Industrial Machinery and Mechanical App…" at bounding box center [831, 232] width 761 height 224
paste input "Oriel Attachments Ltd"
click at [967, 265] on span "Add new "Oriel Attachments Ltd "" at bounding box center [917, 267] width 138 height 13
type input "Oriel Attachments Ltd"
click at [1055, 384] on div "Special Conditions Hazardous Temperature Controlled Fragile Livestock Bulk Carg…" at bounding box center [831, 383] width 761 height 56
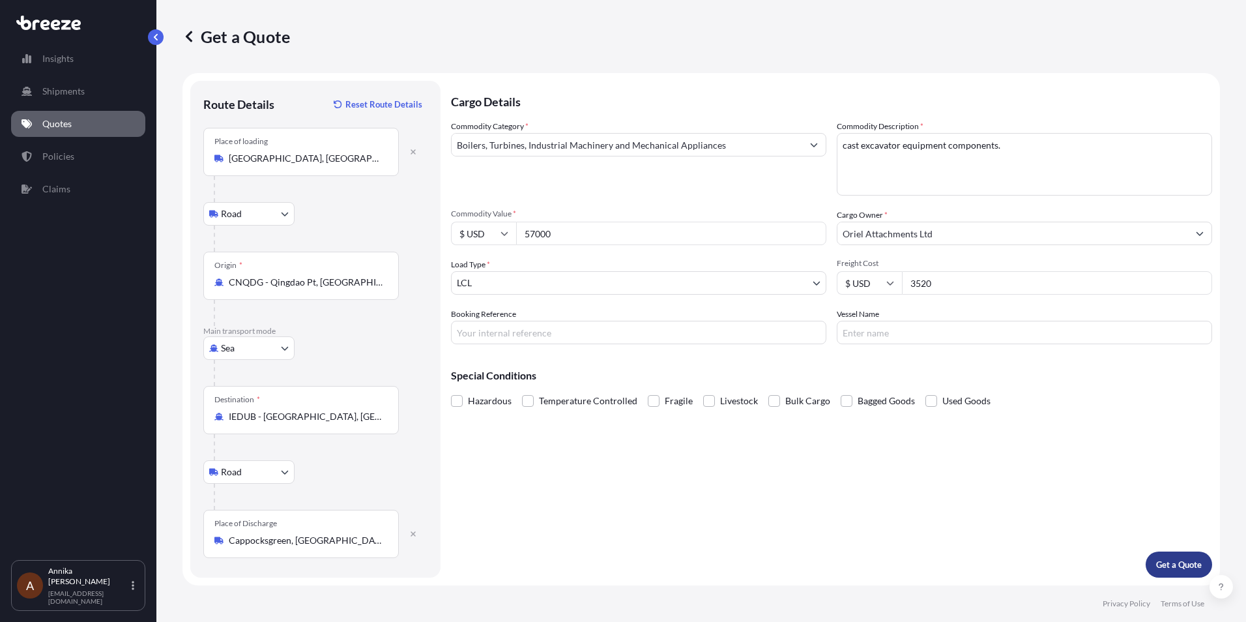
click at [1182, 572] on button "Get a Quote" at bounding box center [1179, 564] width 66 height 26
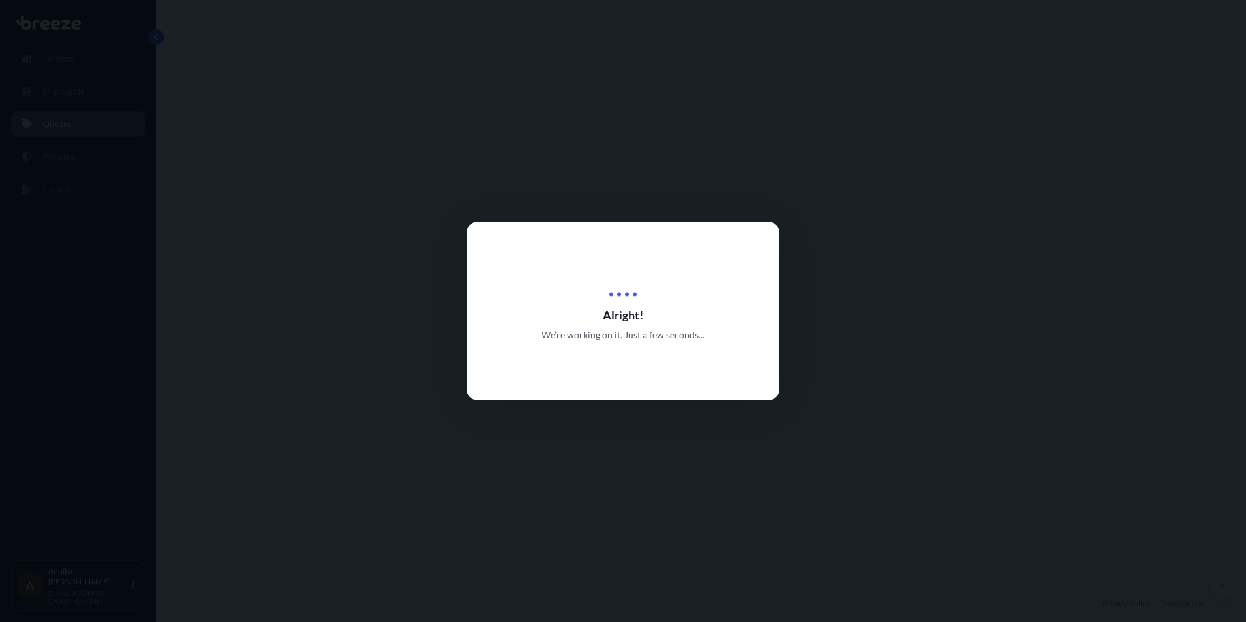
select select "Road"
select select "Sea"
select select "Road"
select select "1"
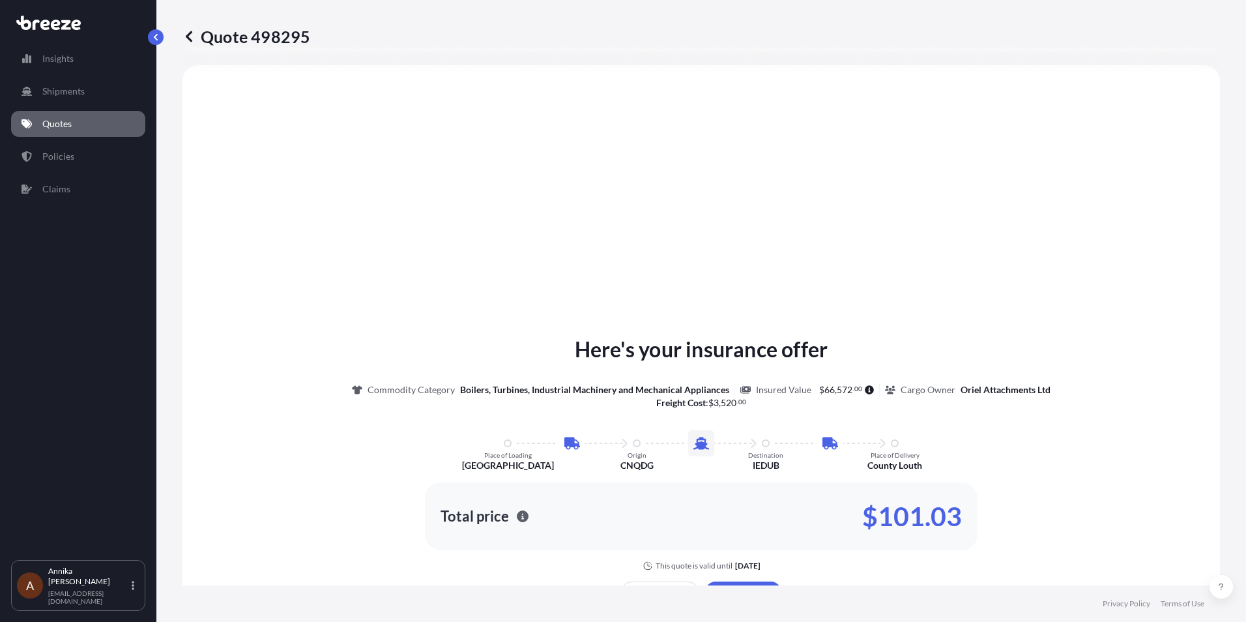
scroll to position [632, 0]
